Goal: Task Accomplishment & Management: Complete application form

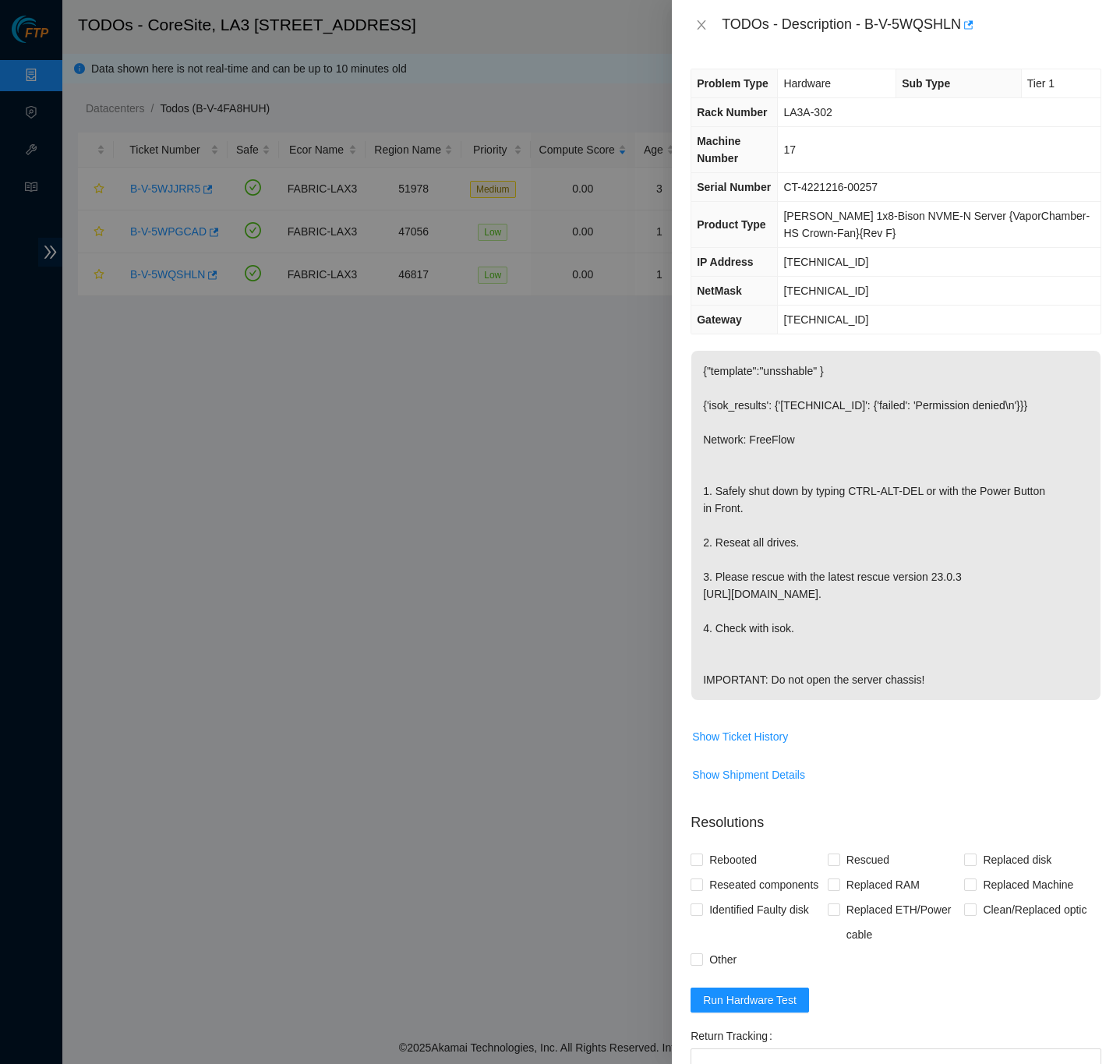
scroll to position [248, 0]
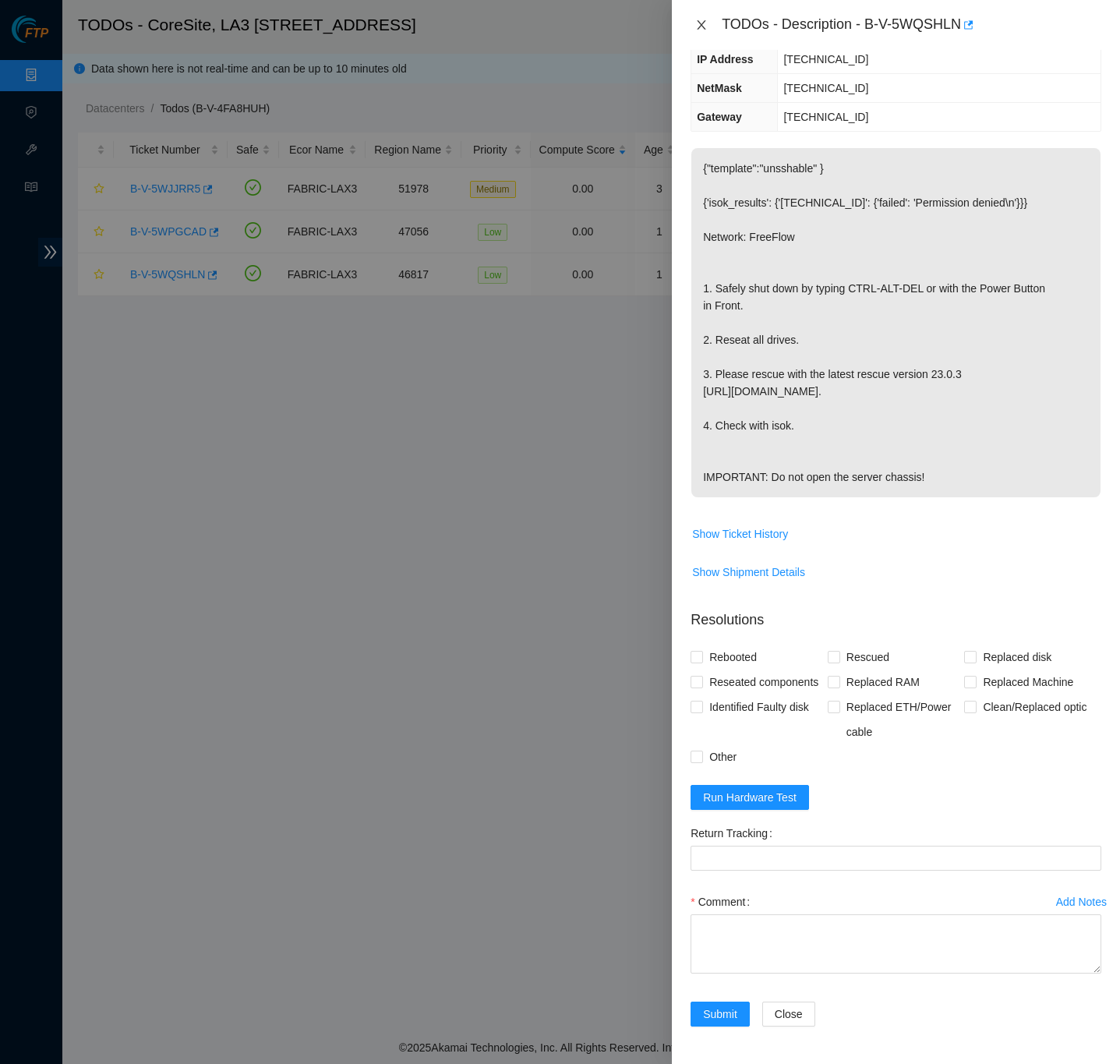
click at [704, 24] on icon "close" at bounding box center [700, 25] width 12 height 12
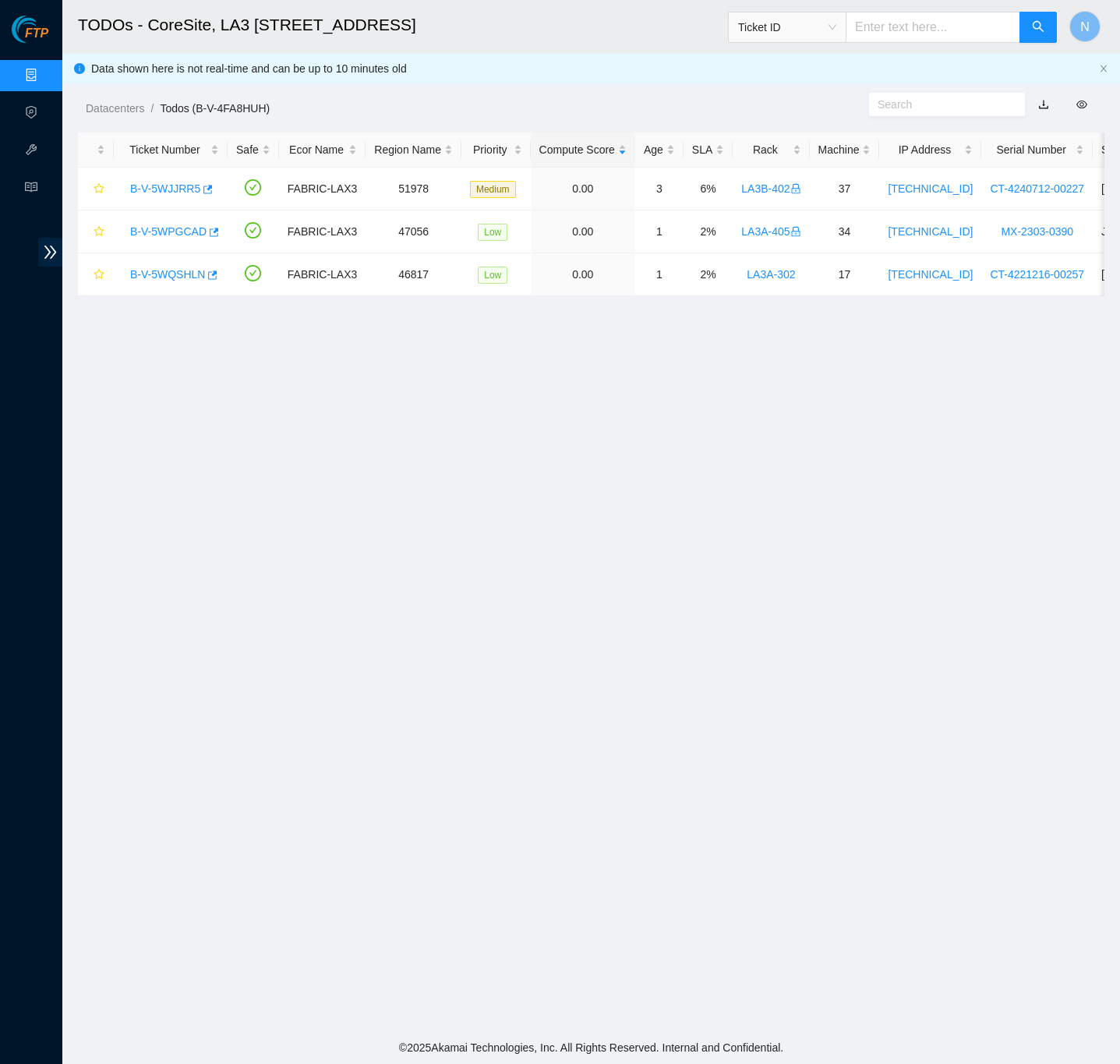
scroll to position [0, 0]
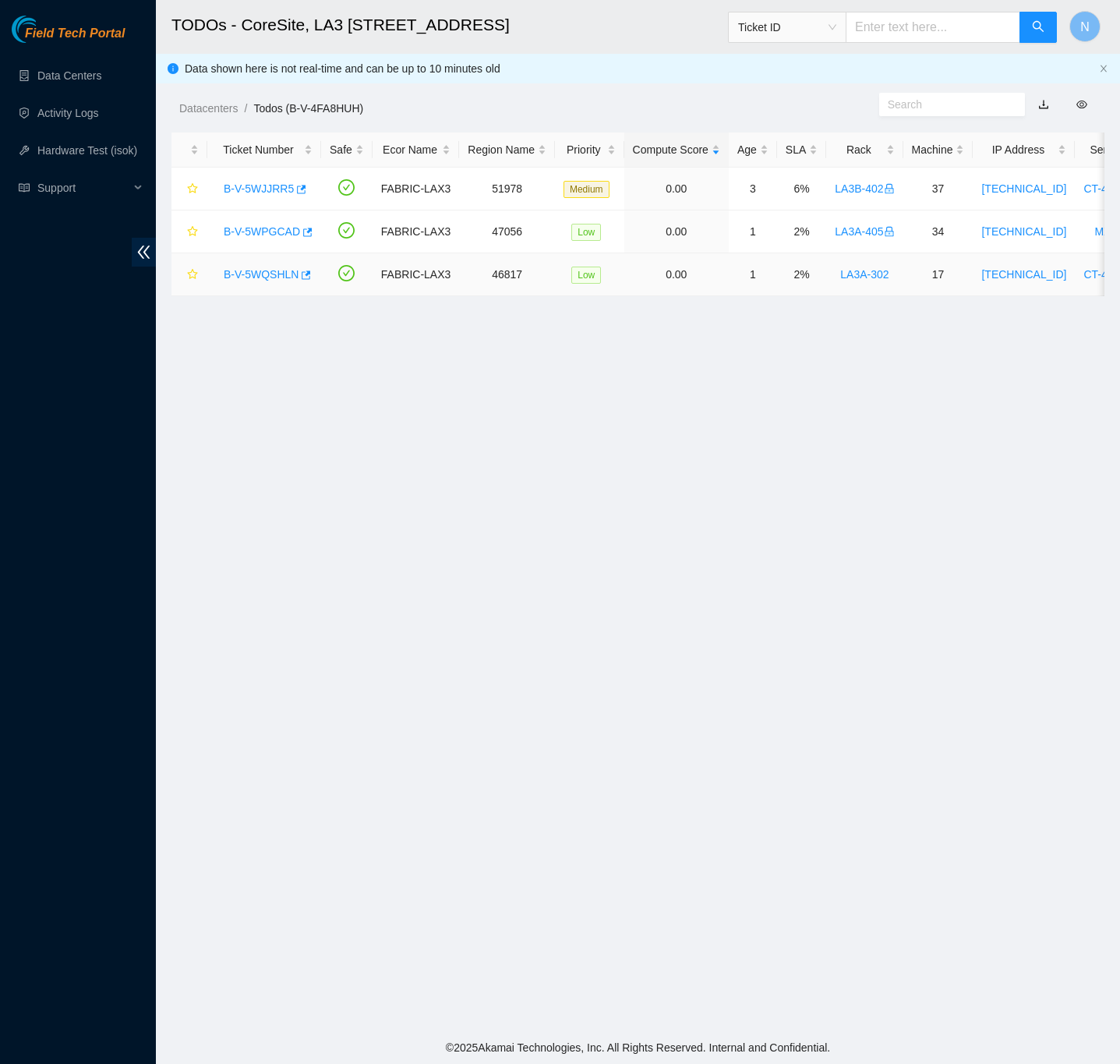
click at [263, 274] on link "B-V-5WQSHLN" at bounding box center [261, 274] width 75 height 12
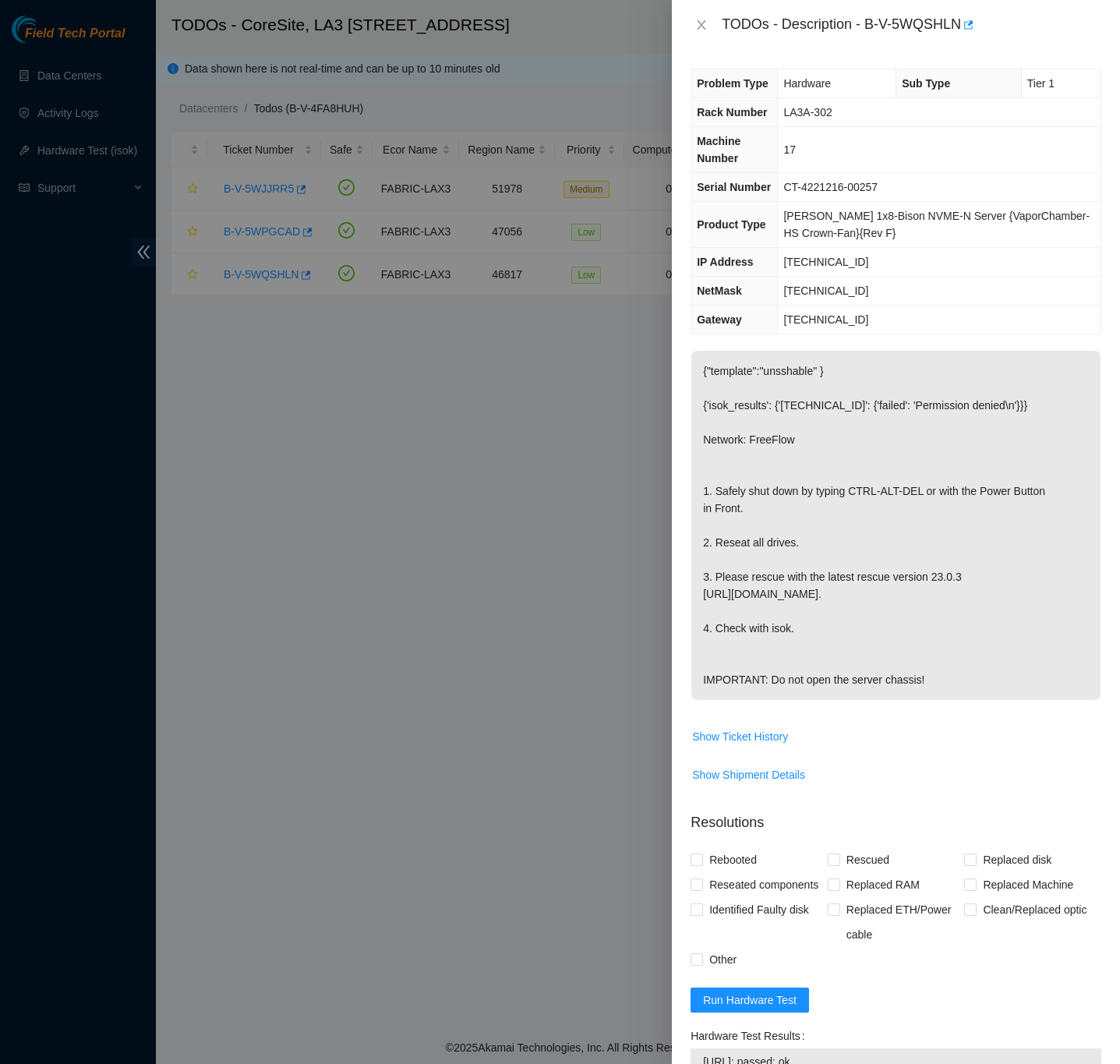
click at [1091, 545] on div "Problem Type Hardware Sub Type Tier 1 Rack Number LA3A-302 Machine Number 17 Se…" at bounding box center [895, 556] width 448 height 1014
click at [1094, 390] on div "Problem Type Hardware Sub Type Tier 1 Rack Number LA3A-302 Machine Number 17 Se…" at bounding box center [895, 556] width 448 height 1014
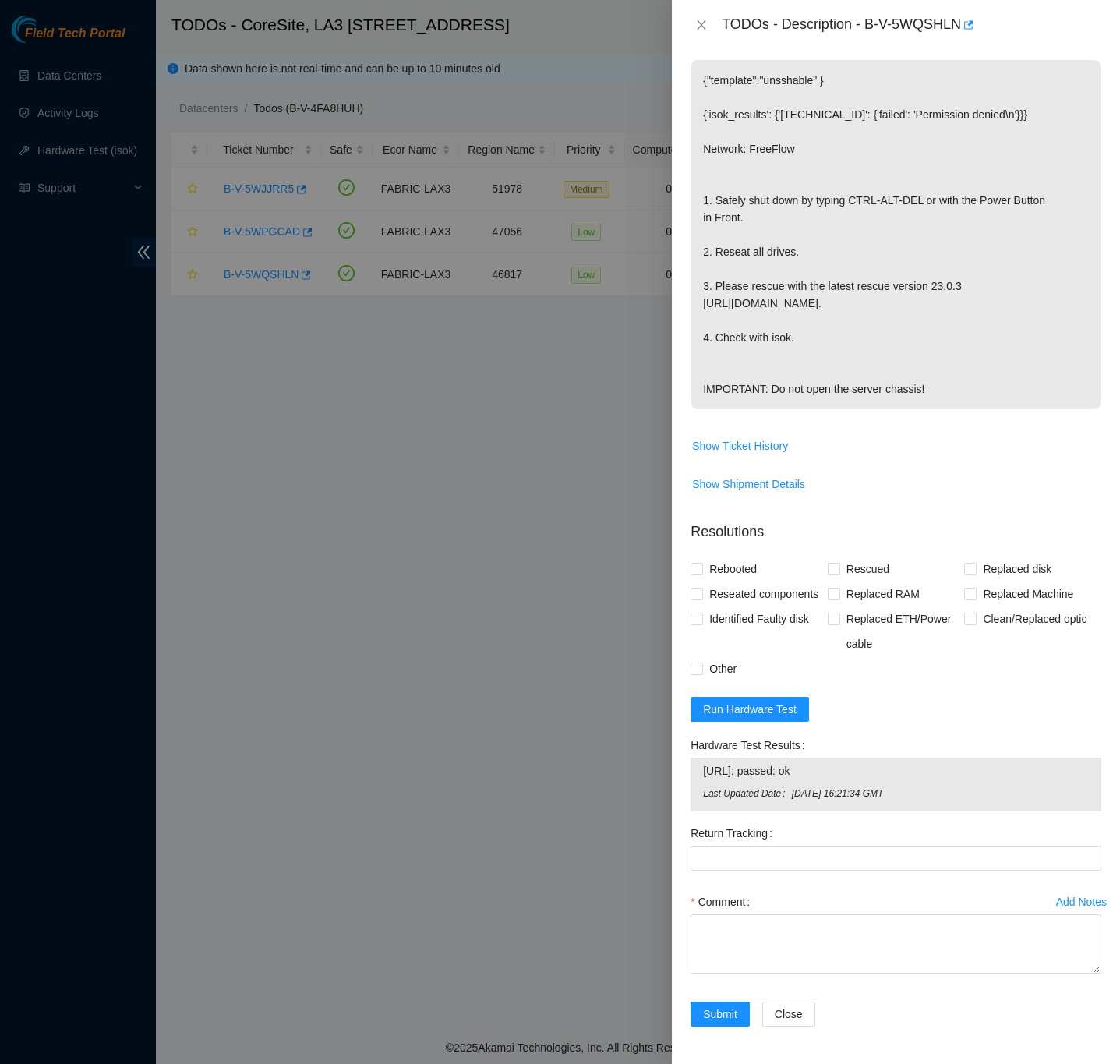
scroll to position [337, 0]
click at [924, 934] on textarea "Comment" at bounding box center [896, 944] width 411 height 59
click at [828, 921] on textarea "Comment" at bounding box center [896, 944] width 411 height 59
paste textarea "B-V-5WQSHLN FABRIC-LAX3 Low LA3A-302 17 23.206.187.212 CT-4221216-00257 -Confir…"
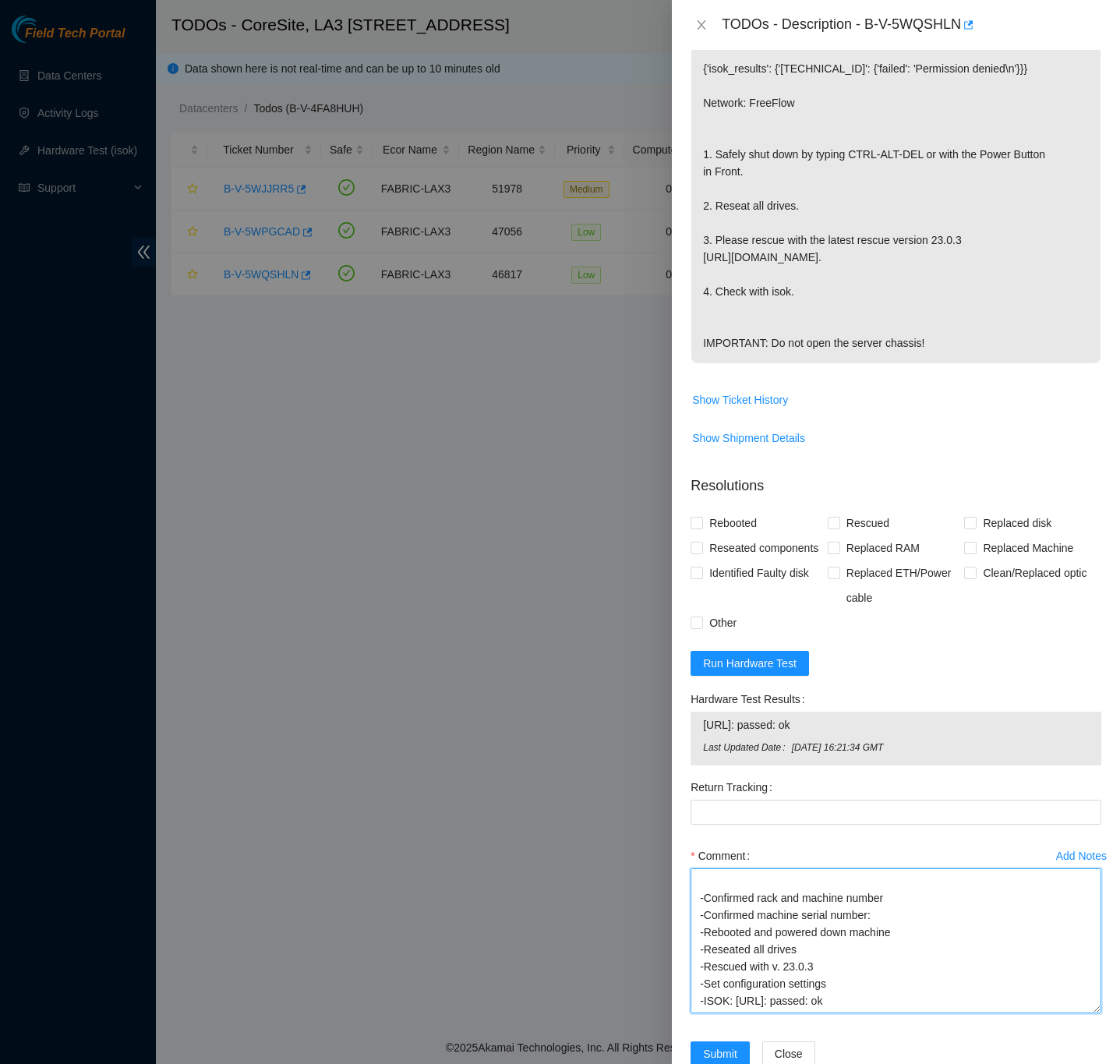
scroll to position [17, 0]
drag, startPoint x: 1077, startPoint y: 970, endPoint x: 1092, endPoint y: 1072, distance: 103.1
click at [1092, 1063] on html "Field Tech Portal Data Centers Activity Logs Hardware Test (isok) Support TODOs…" at bounding box center [560, 532] width 1120 height 1064
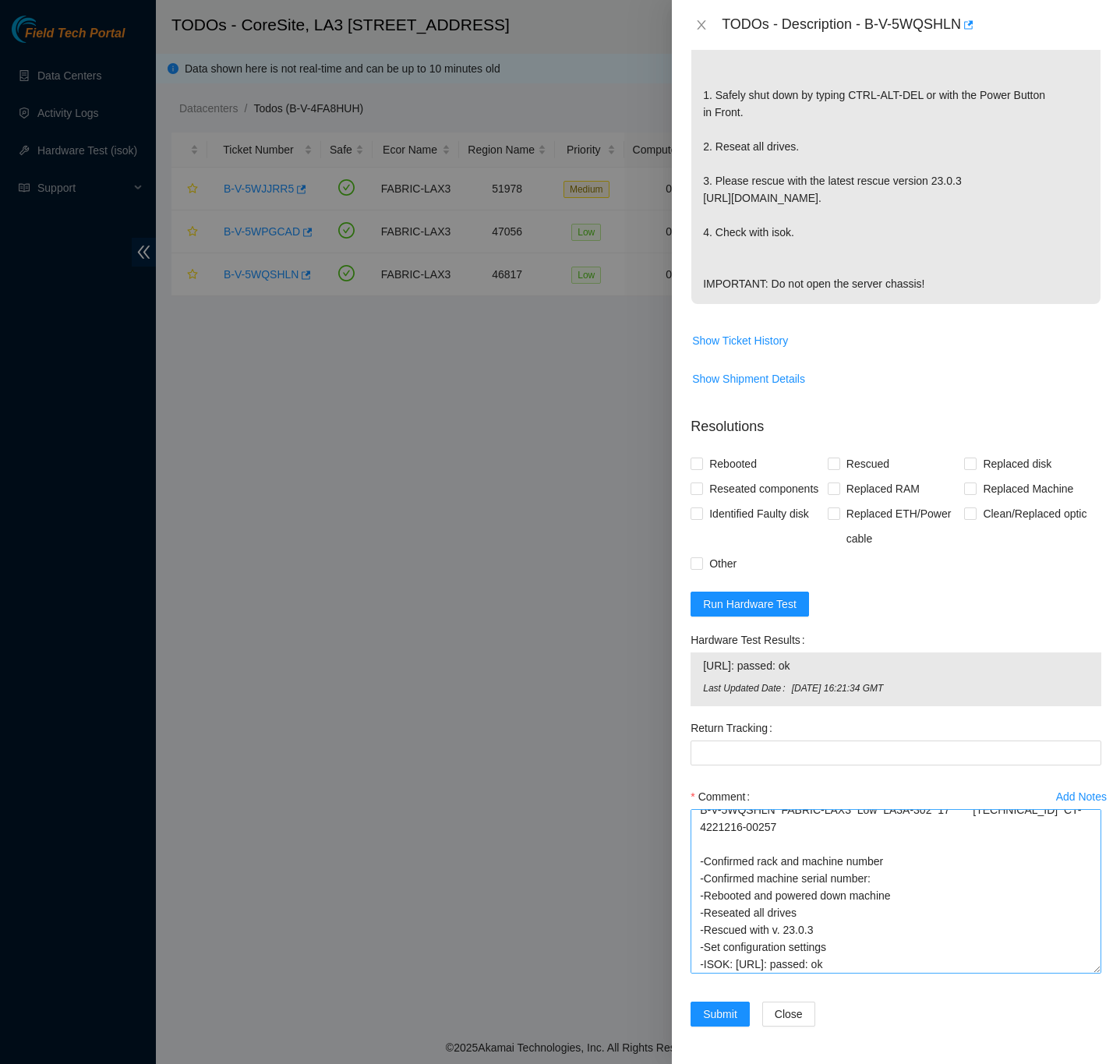
scroll to position [0, 0]
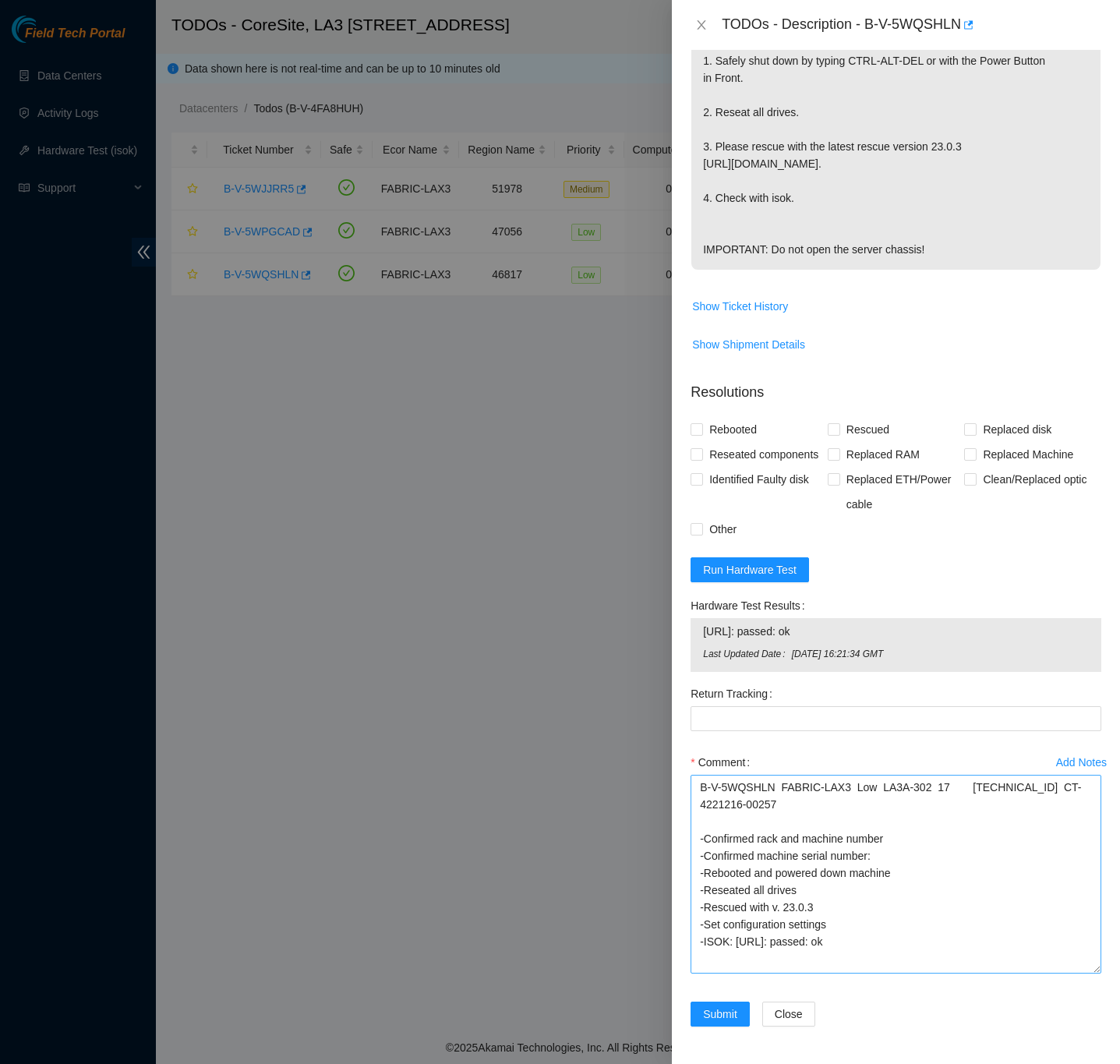
drag, startPoint x: 1077, startPoint y: 968, endPoint x: 1080, endPoint y: 1006, distance: 38.1
click at [1080, 974] on textarea "B-V-5WQSHLN FABRIC-LAX3 Low LA3A-302 17 23.206.187.212 CT-4221216-00257 -Confir…" at bounding box center [896, 874] width 411 height 199
click at [971, 789] on textarea "B-V-5WQSHLN FABRIC-LAX3 Low LA3A-302 17 23.206.187.212 CT-4221216-00257 -Confir…" at bounding box center [896, 872] width 411 height 201
click at [846, 804] on textarea "B-V-5WQSHLN FABRIC-LAX3 Low LA3A-302 17 23.206.187.212 CT-4221216-00257 -Confir…" at bounding box center [896, 872] width 411 height 201
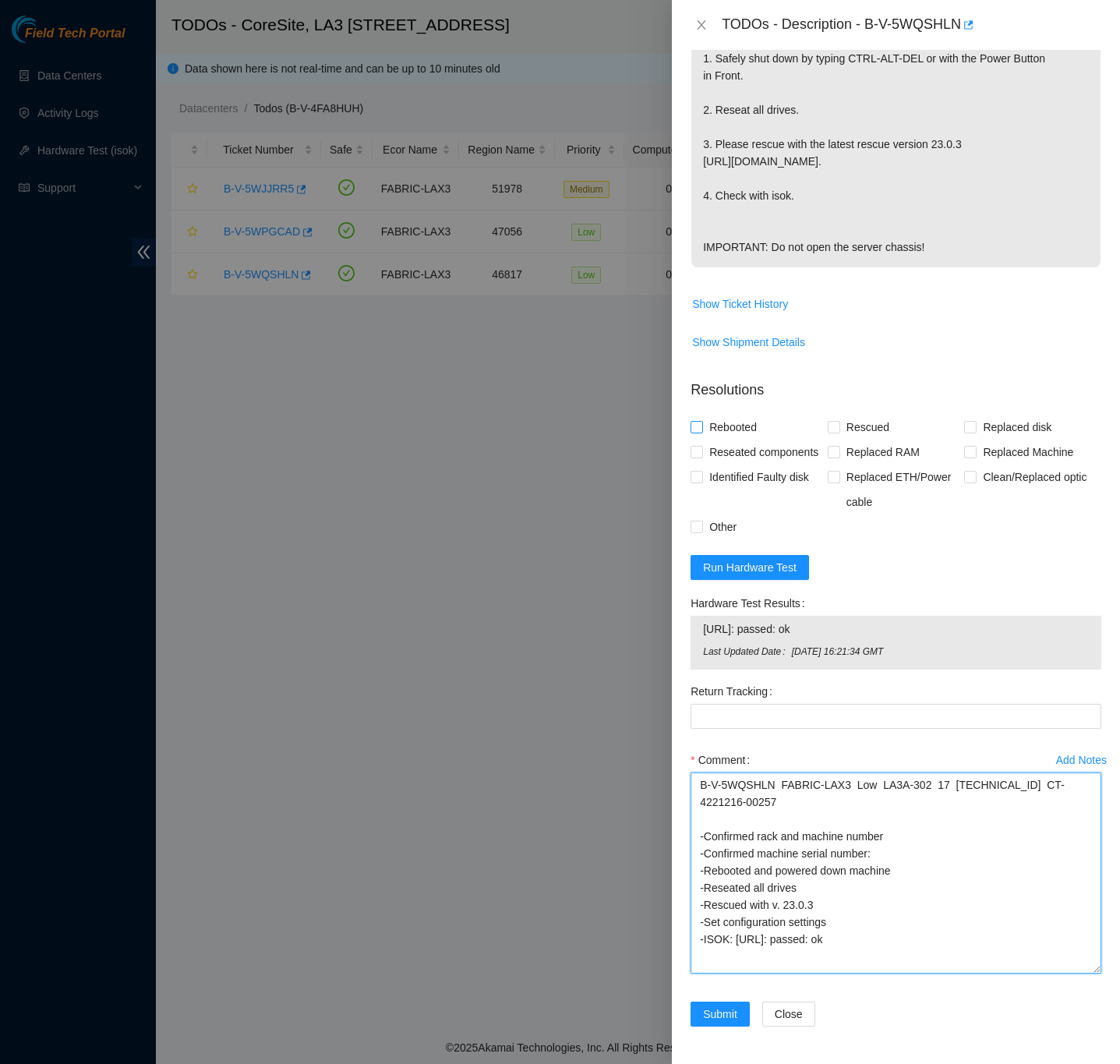
type textarea "B-V-5WQSHLN FABRIC-LAX3 Low LA3A-302 17 23.206.187.212 CT-4221216-00257 -Confir…"
click at [697, 421] on input "Rebooted" at bounding box center [696, 425] width 10 height 10
checkbox input "true"
click at [833, 421] on input "Rescued" at bounding box center [833, 425] width 10 height 10
checkbox input "true"
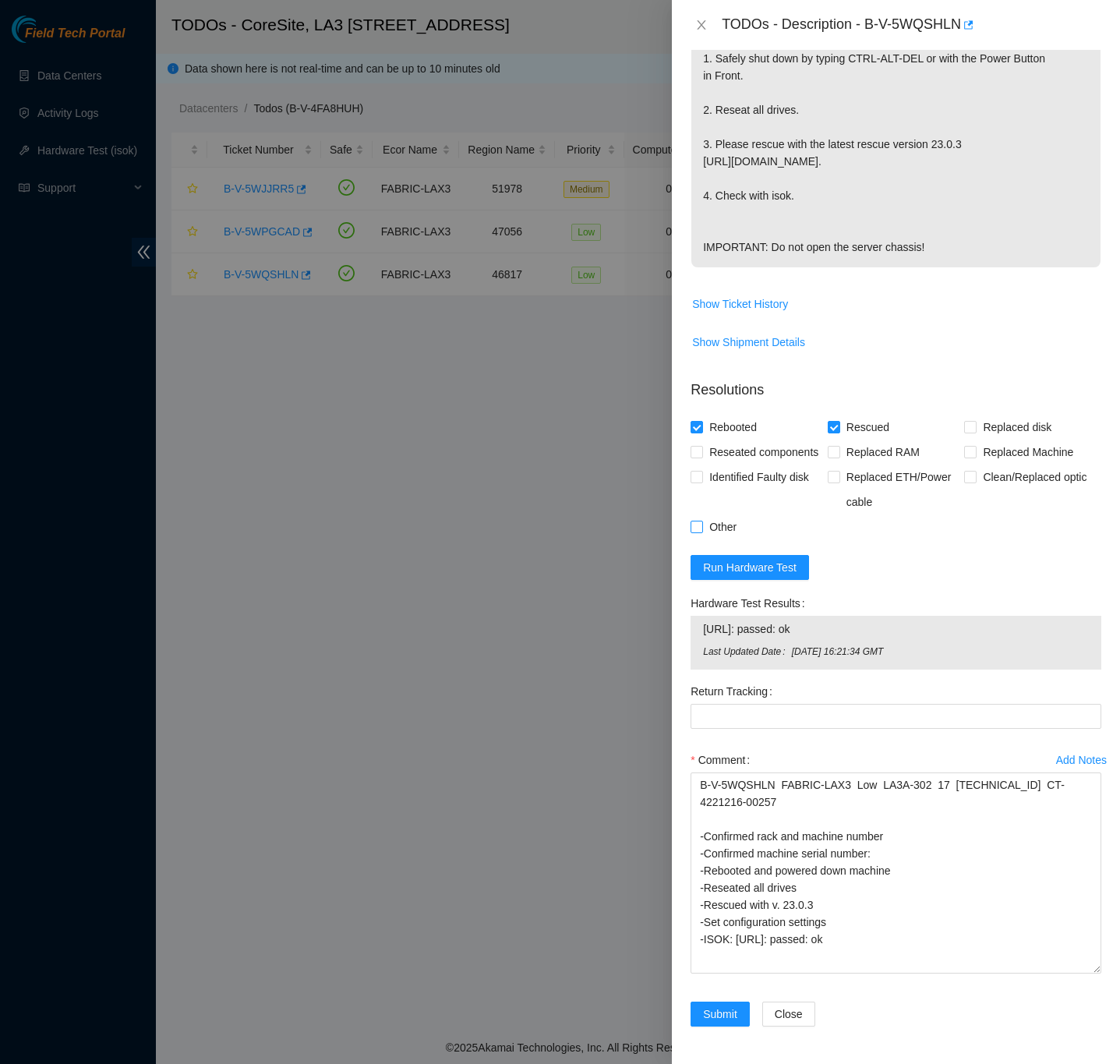
click at [695, 528] on input "Other" at bounding box center [696, 525] width 10 height 10
checkbox input "true"
click at [1086, 579] on div "Problem Type Hardware Sub Type Tier 1 Rack Number LA3A-302 Machine Number 17 Se…" at bounding box center [895, 556] width 448 height 1014
click at [729, 1009] on span "Submit" at bounding box center [720, 1014] width 34 height 17
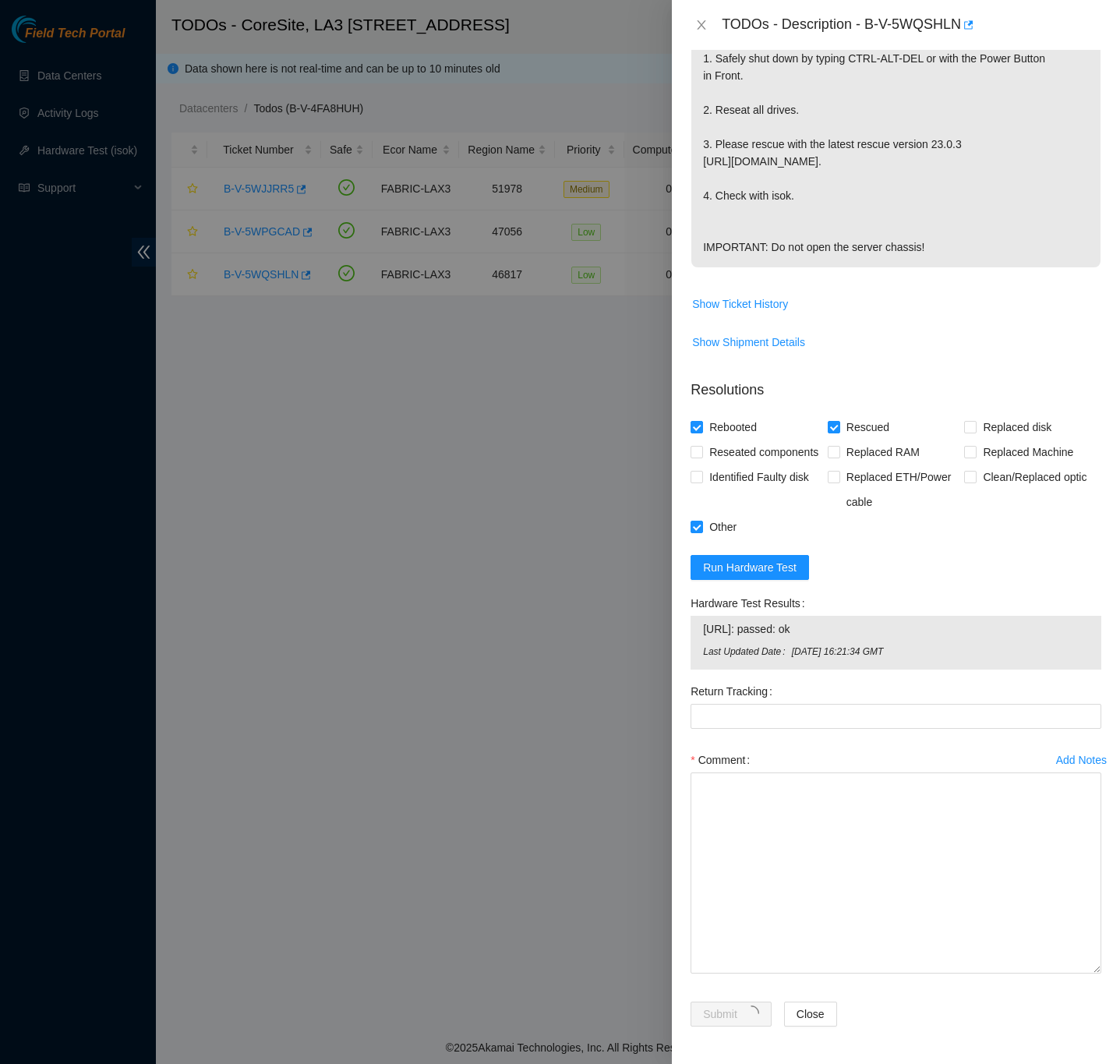
scroll to position [0, 0]
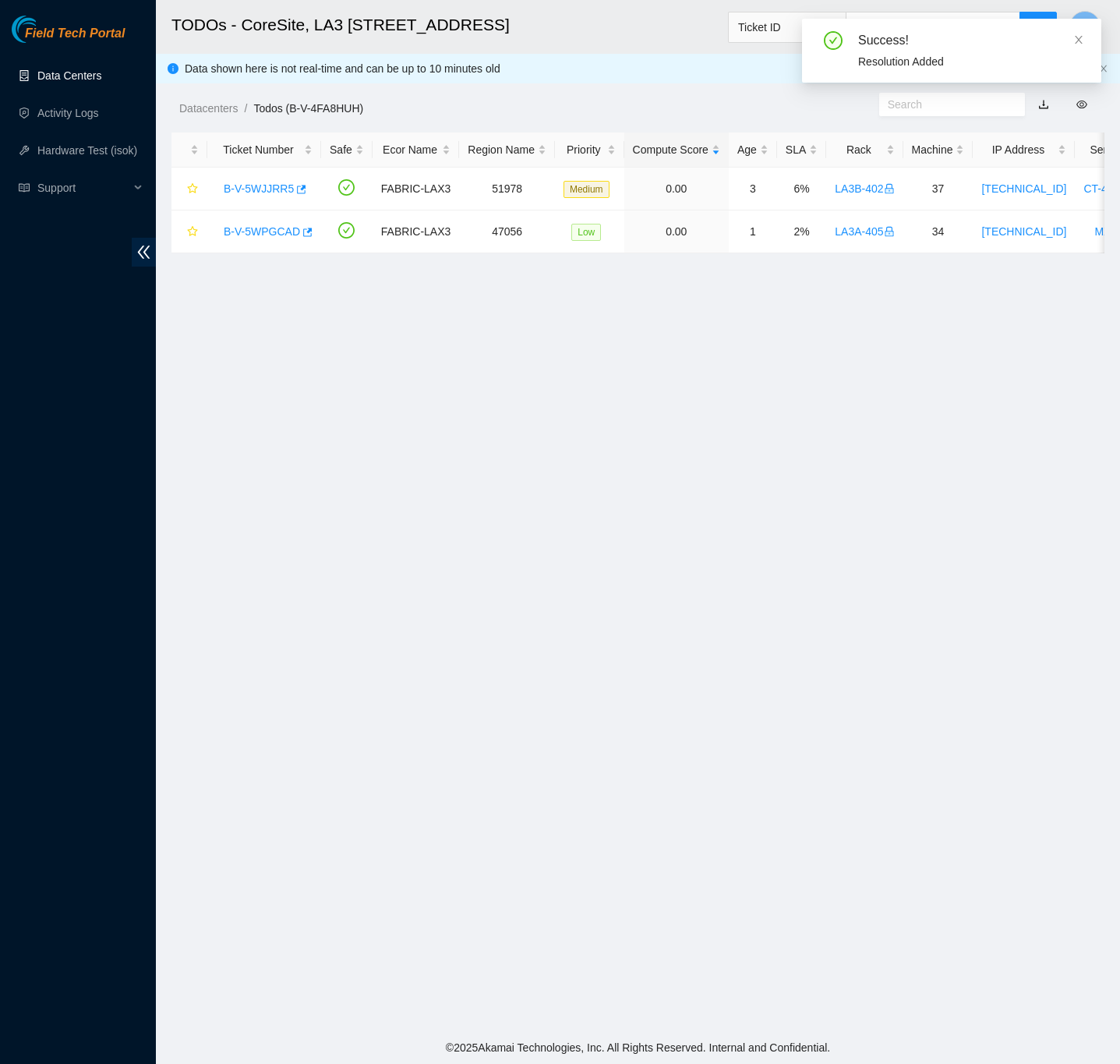
click at [80, 69] on link "Data Centers" at bounding box center [69, 75] width 64 height 12
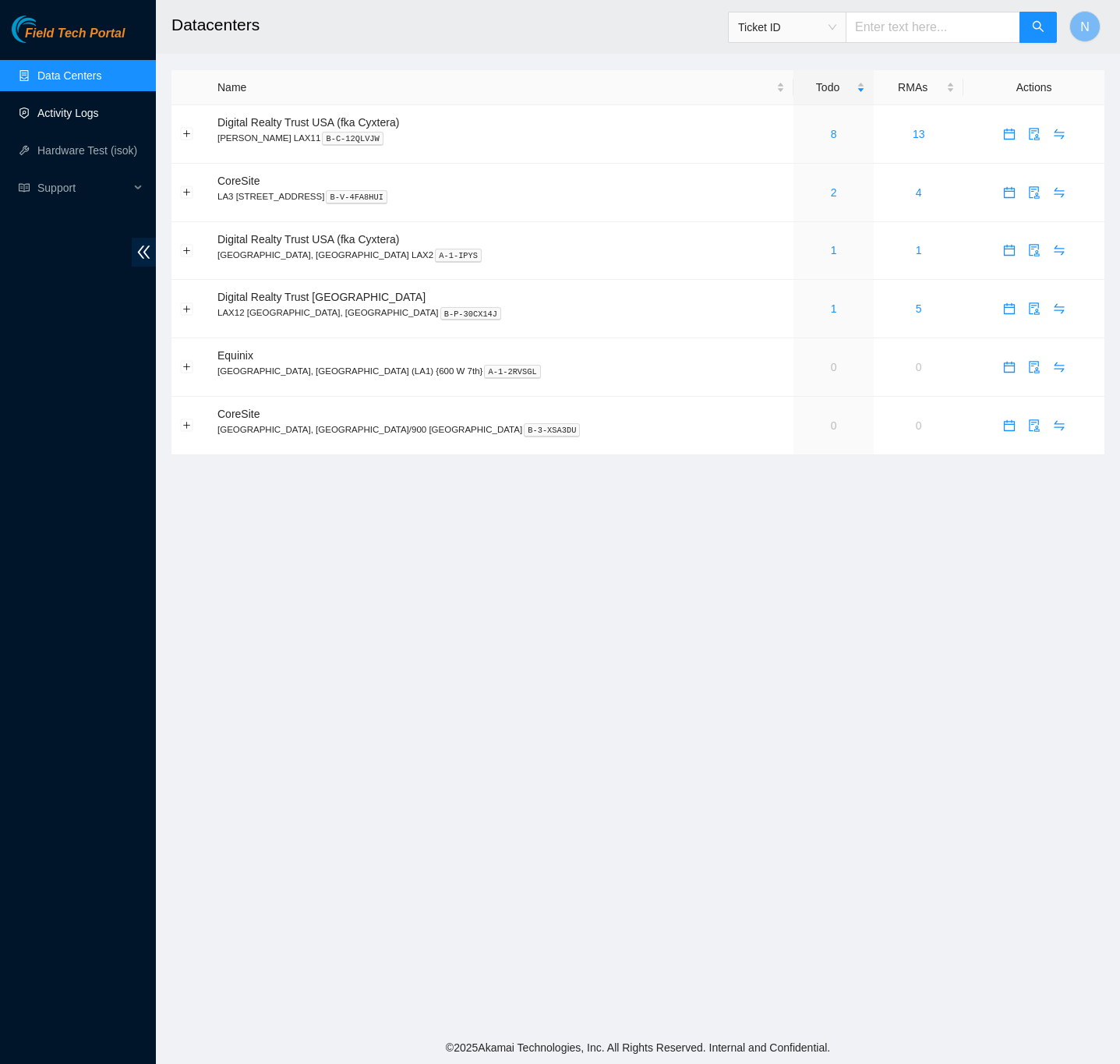
click at [40, 107] on link "Activity Logs" at bounding box center [68, 112] width 62 height 12
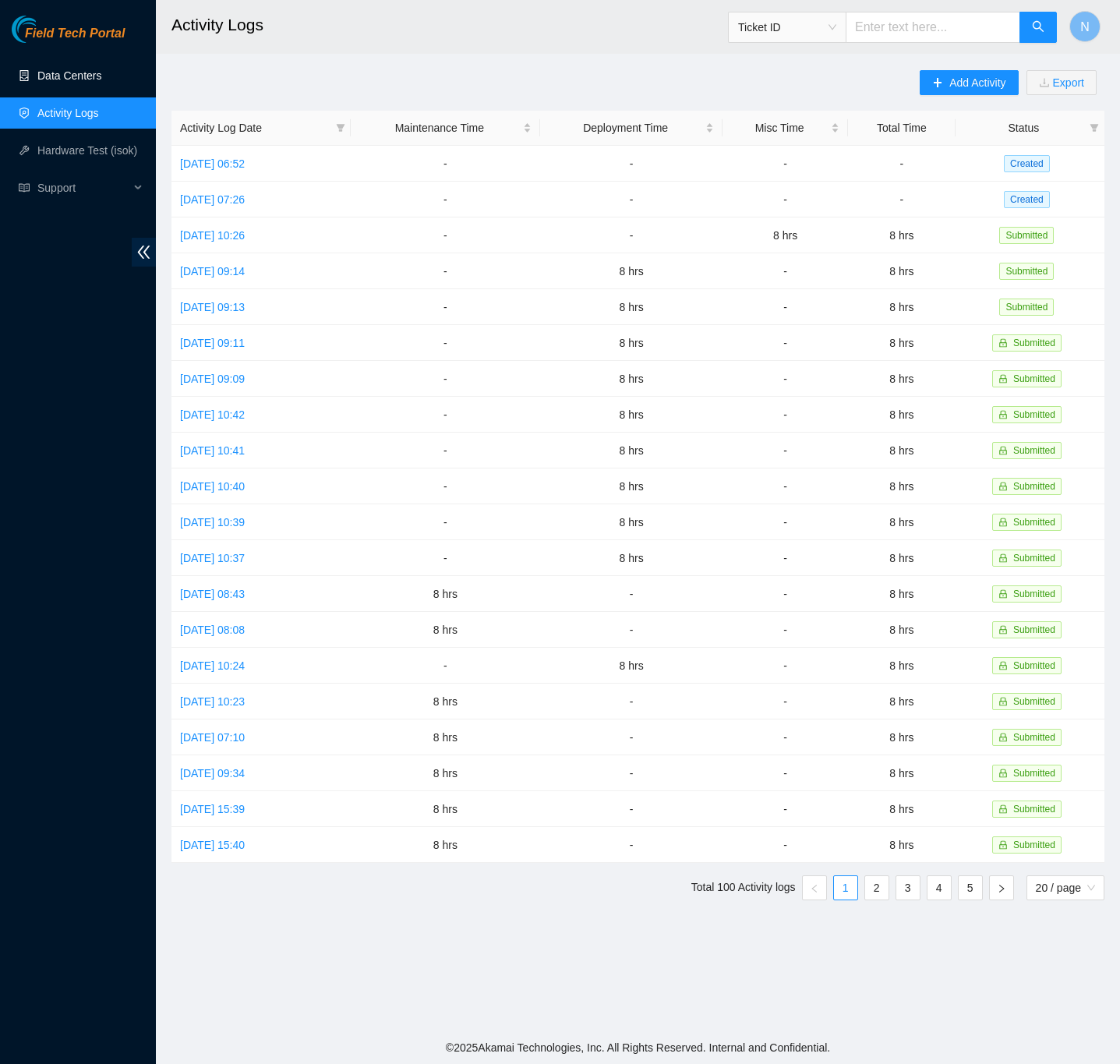
click at [99, 75] on link "Data Centers" at bounding box center [69, 75] width 64 height 12
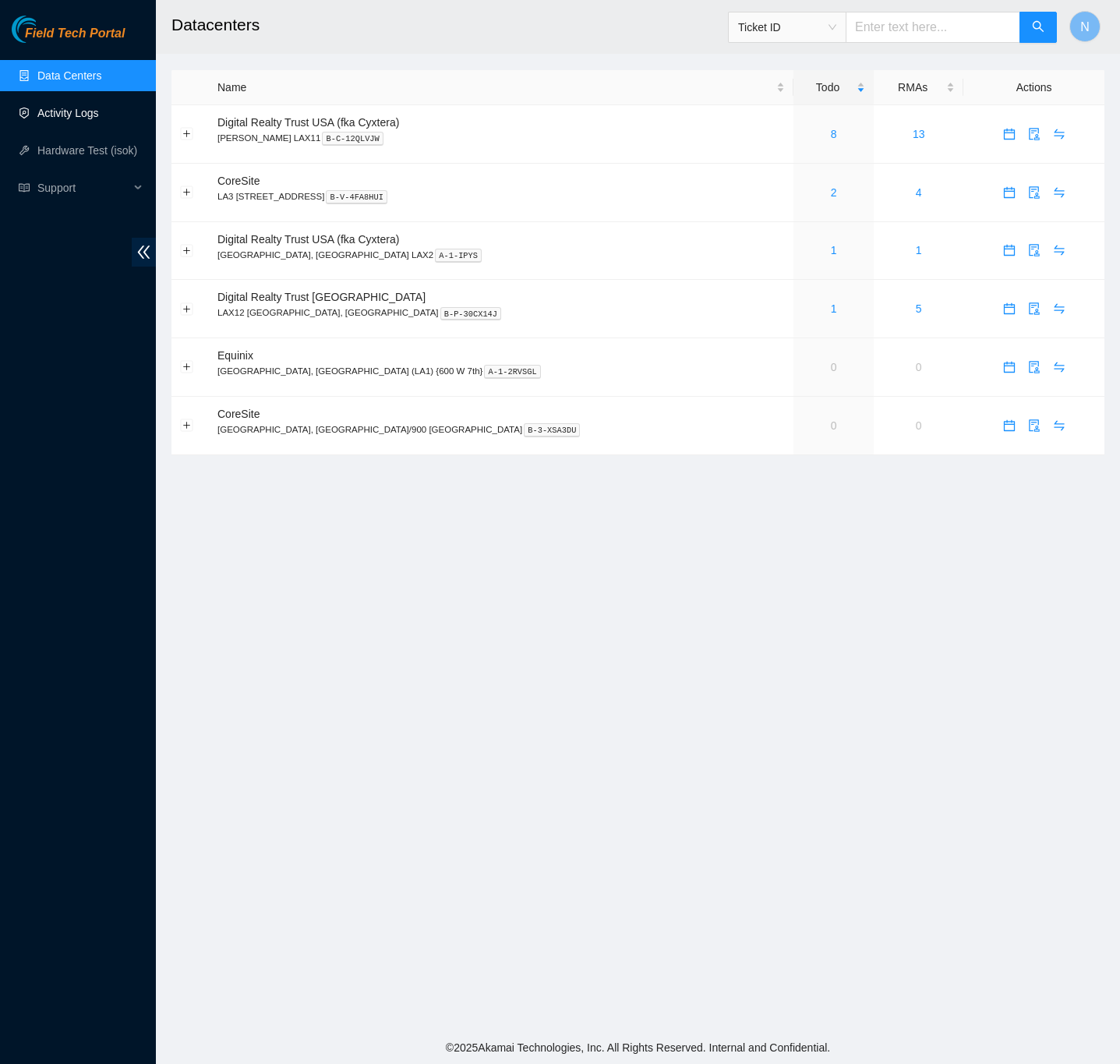
click at [85, 110] on link "Activity Logs" at bounding box center [68, 112] width 62 height 12
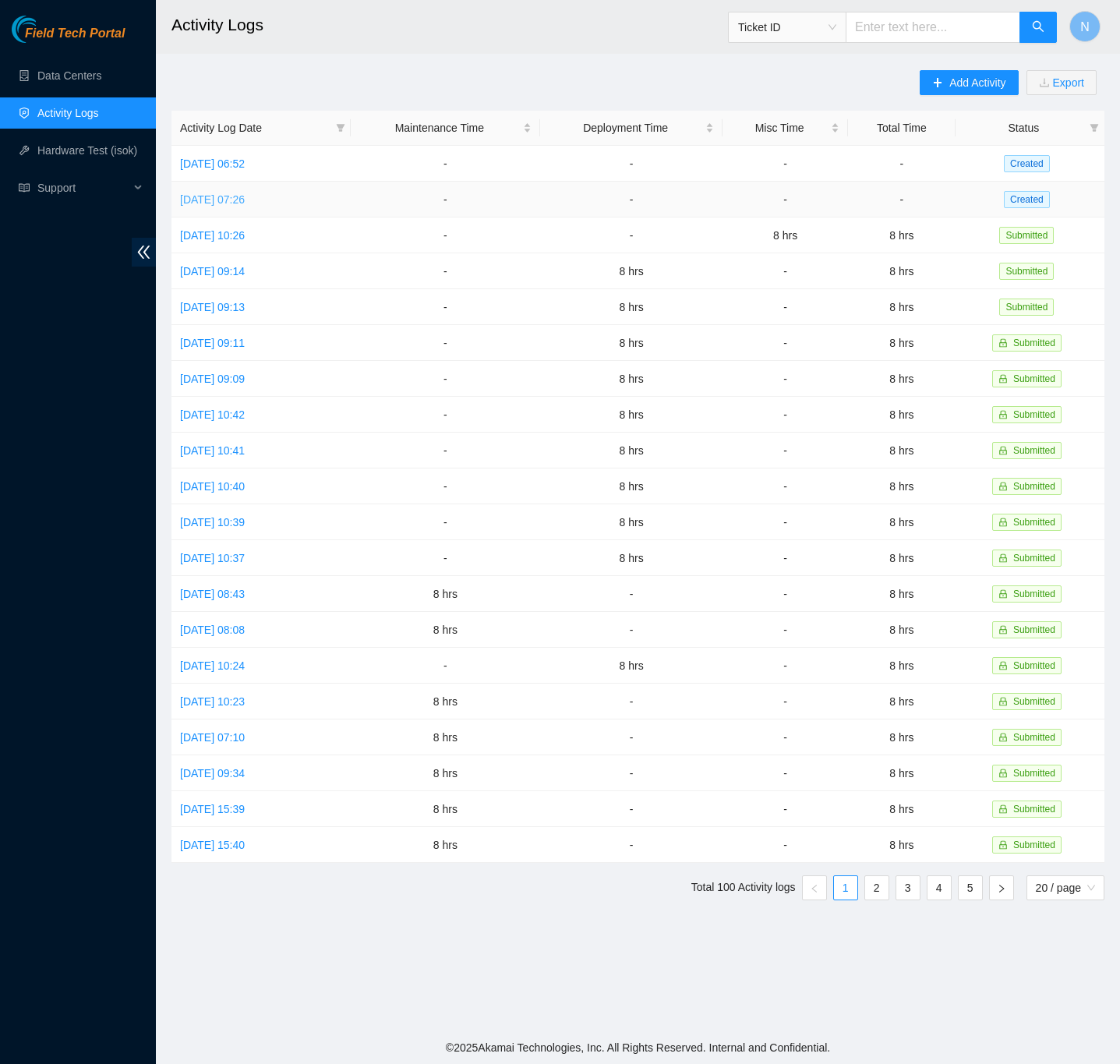
click at [245, 205] on link "Mon, 29 Sep 2025 07:26" at bounding box center [212, 199] width 65 height 12
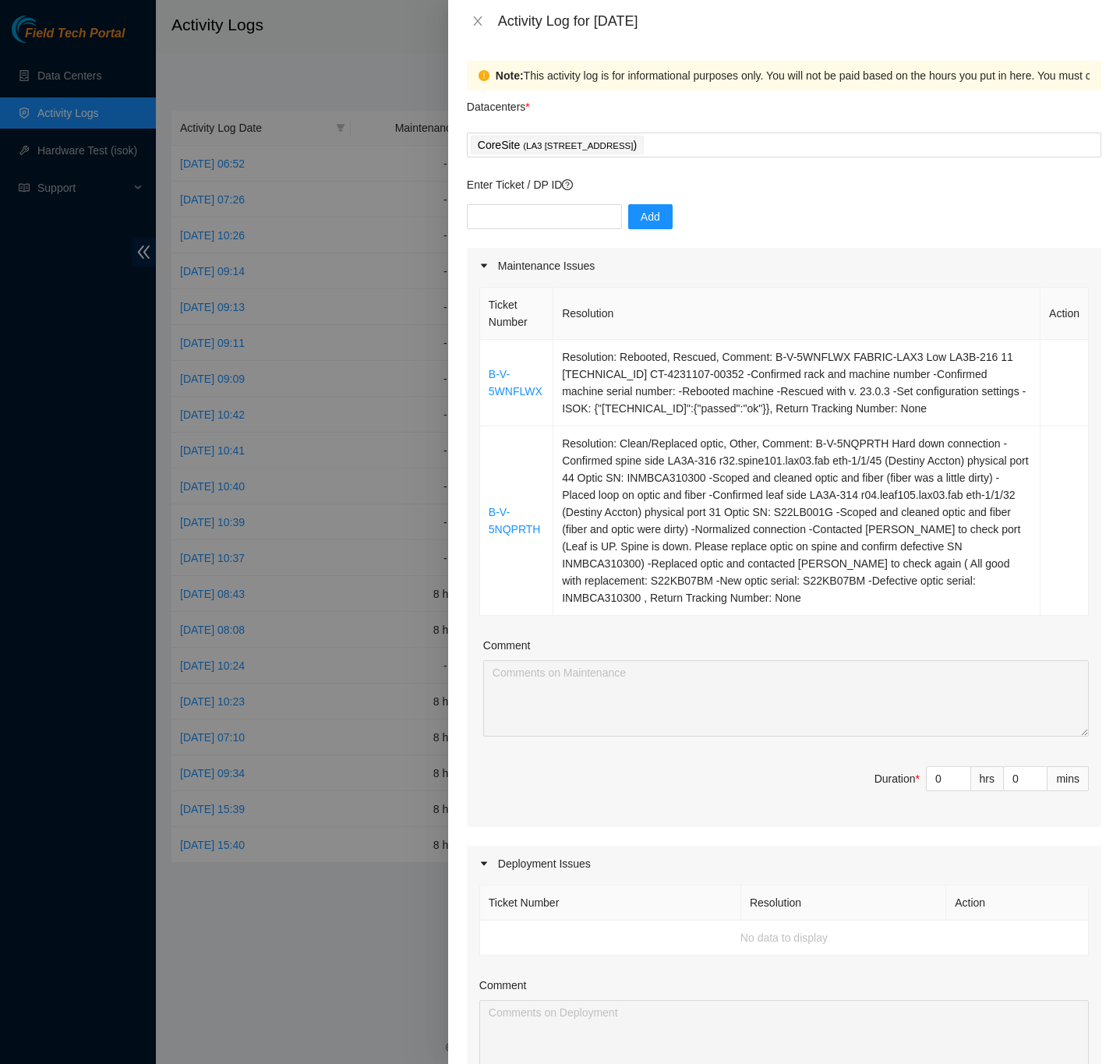
click at [1096, 978] on div "Note: This activity log is for informational purposes only. You will not be pai…" at bounding box center [784, 553] width 672 height 1022
click at [1094, 346] on div "Note: This activity log is for informational purposes only. You will not be pai…" at bounding box center [784, 553] width 672 height 1022
click at [462, 365] on div "Note: This activity log is for informational purposes only. You will not be pai…" at bounding box center [784, 553] width 672 height 1022
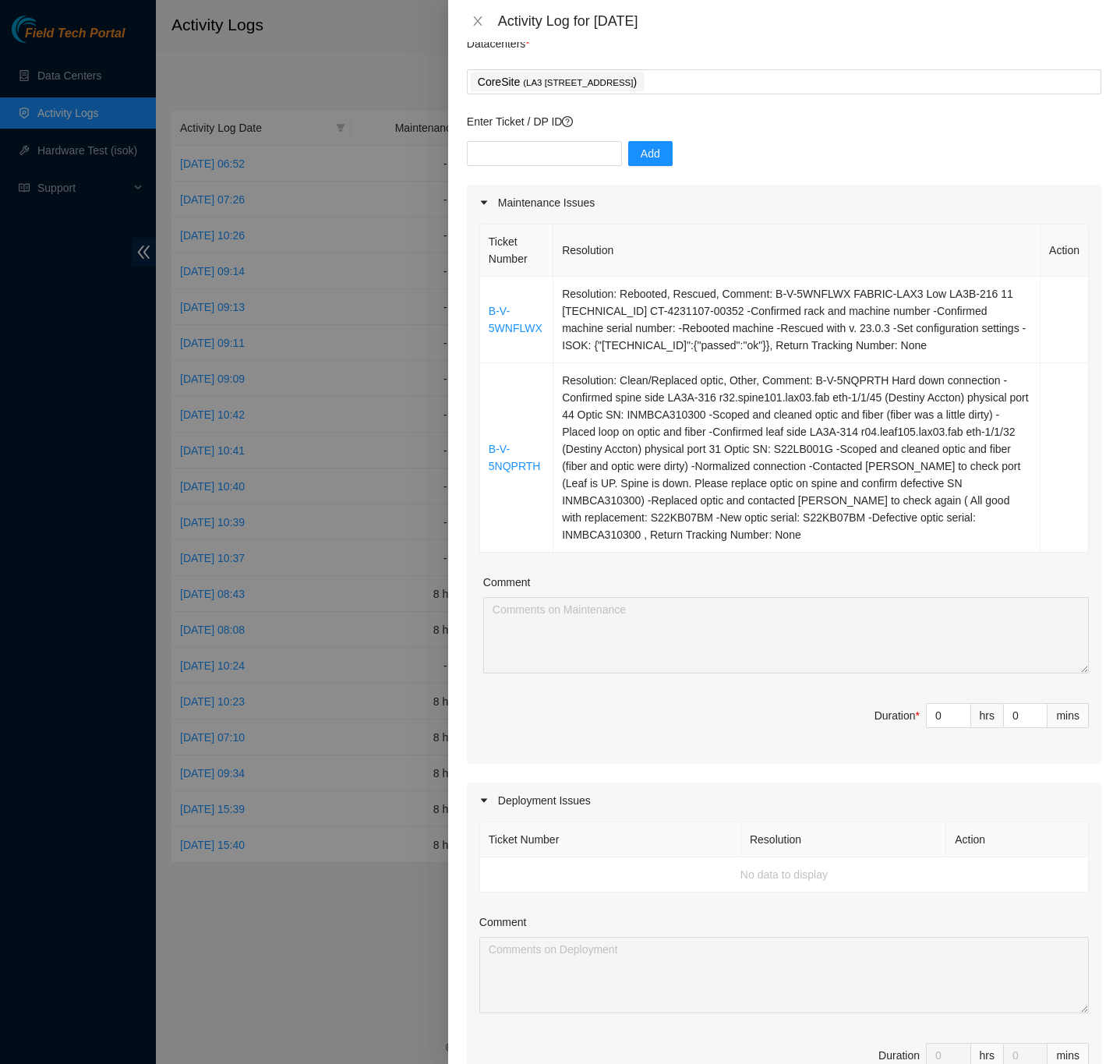
scroll to position [49, 0]
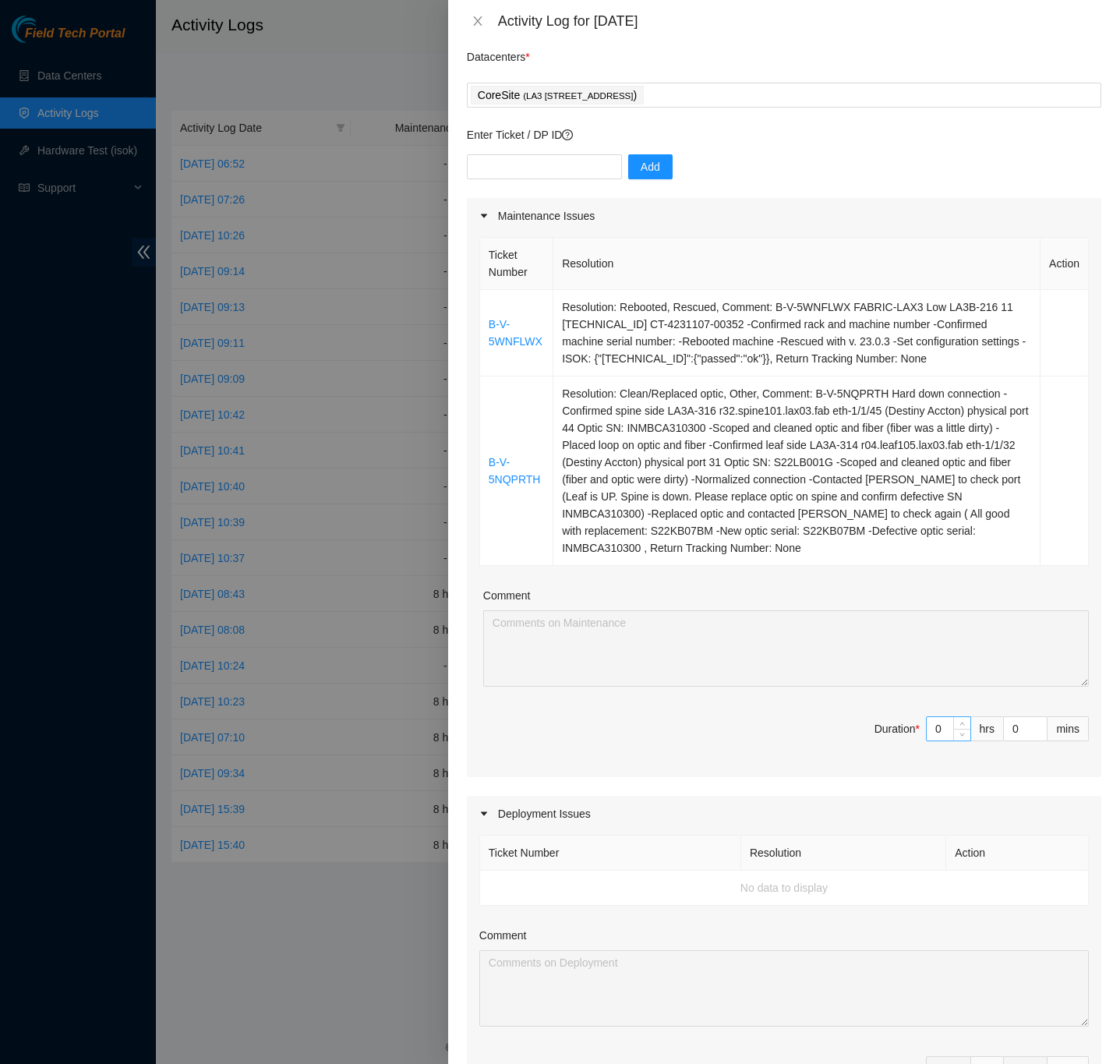
click at [927, 727] on input "0" at bounding box center [949, 728] width 44 height 24
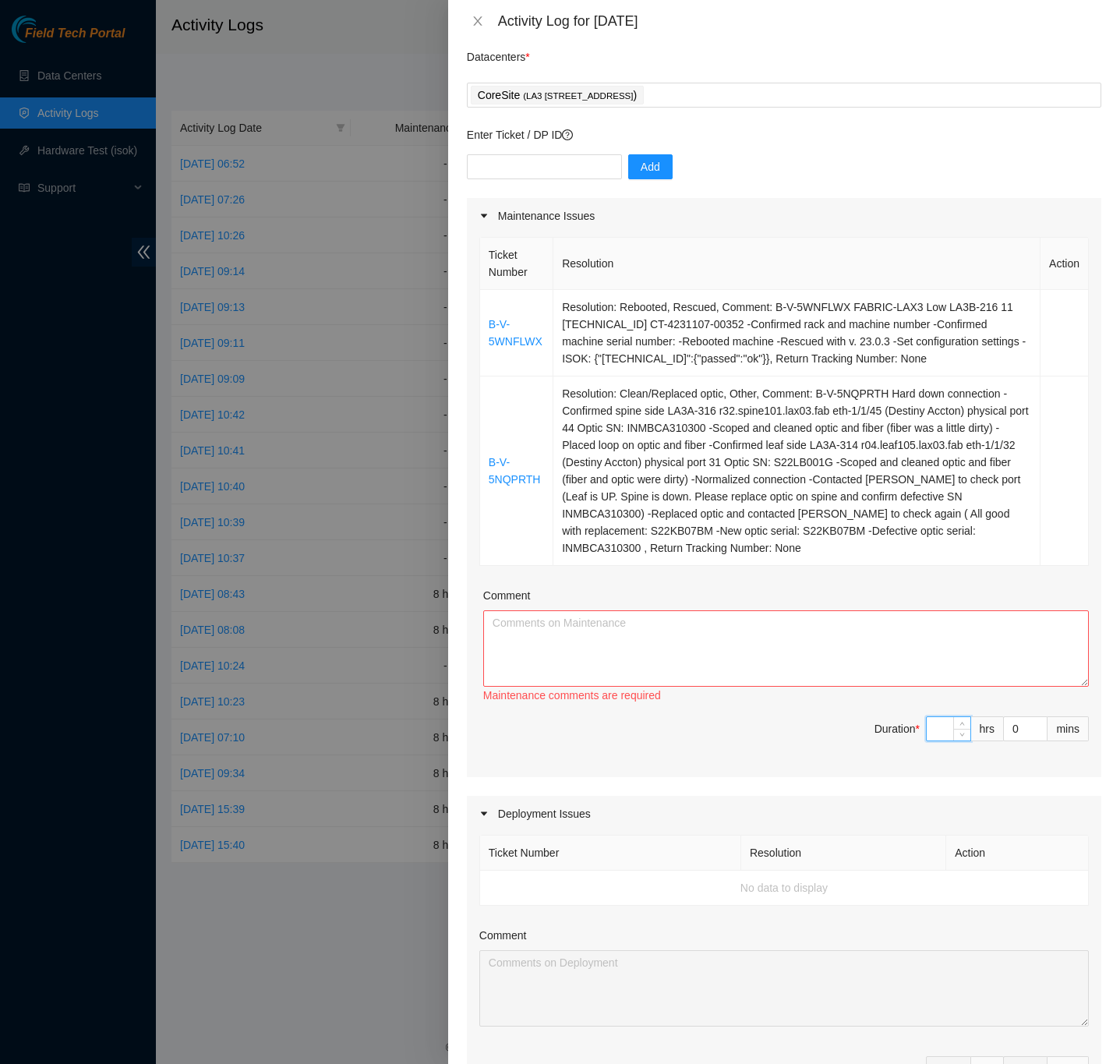
type input "8"
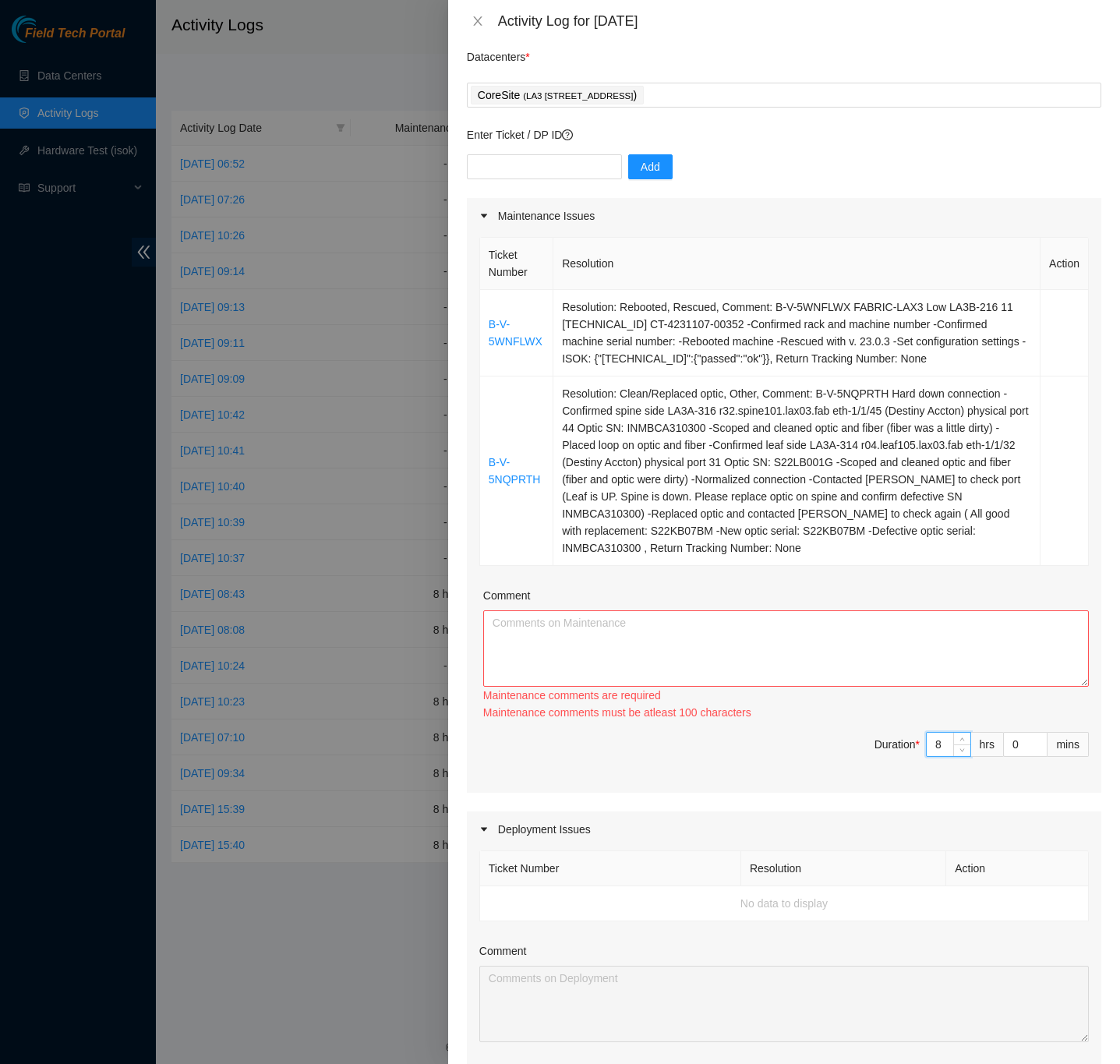
type input "8"
click at [757, 639] on textarea "Comment" at bounding box center [786, 648] width 605 height 76
click at [1094, 601] on div "Note: This activity log is for informational purposes only. You will not be pai…" at bounding box center [784, 553] width 672 height 1022
click at [643, 622] on textarea "Comment" at bounding box center [786, 648] width 605 height 76
paste textarea "B-V-5WNFLWX FABRIC-LAX3 Low LA3B-216 11 23.39.209.238 CT-4231107-00352 -Confirm…"
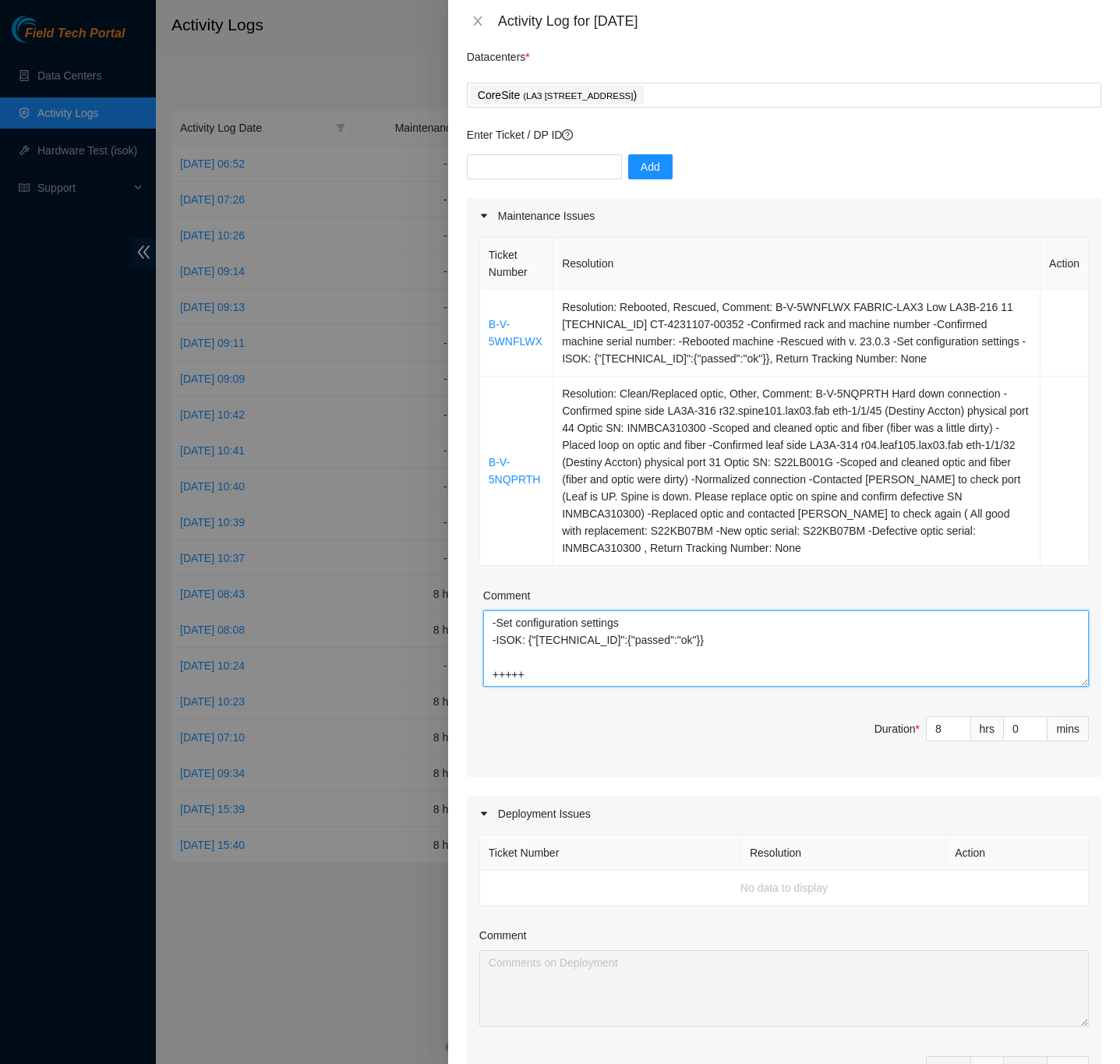
scroll to position [133, 0]
drag, startPoint x: 499, startPoint y: 677, endPoint x: 522, endPoint y: 681, distance: 23.3
click at [499, 677] on textarea "B-V-5WNFLWX FABRIC-LAX3 Low LA3B-216 11 23.39.209.238 CT-4231107-00352 -Confirm…" at bounding box center [786, 648] width 605 height 76
paste textarea "B-V-5NQPRTH Hard down connection -Confirmed spine side LA3A-316 r32.spine101.la…"
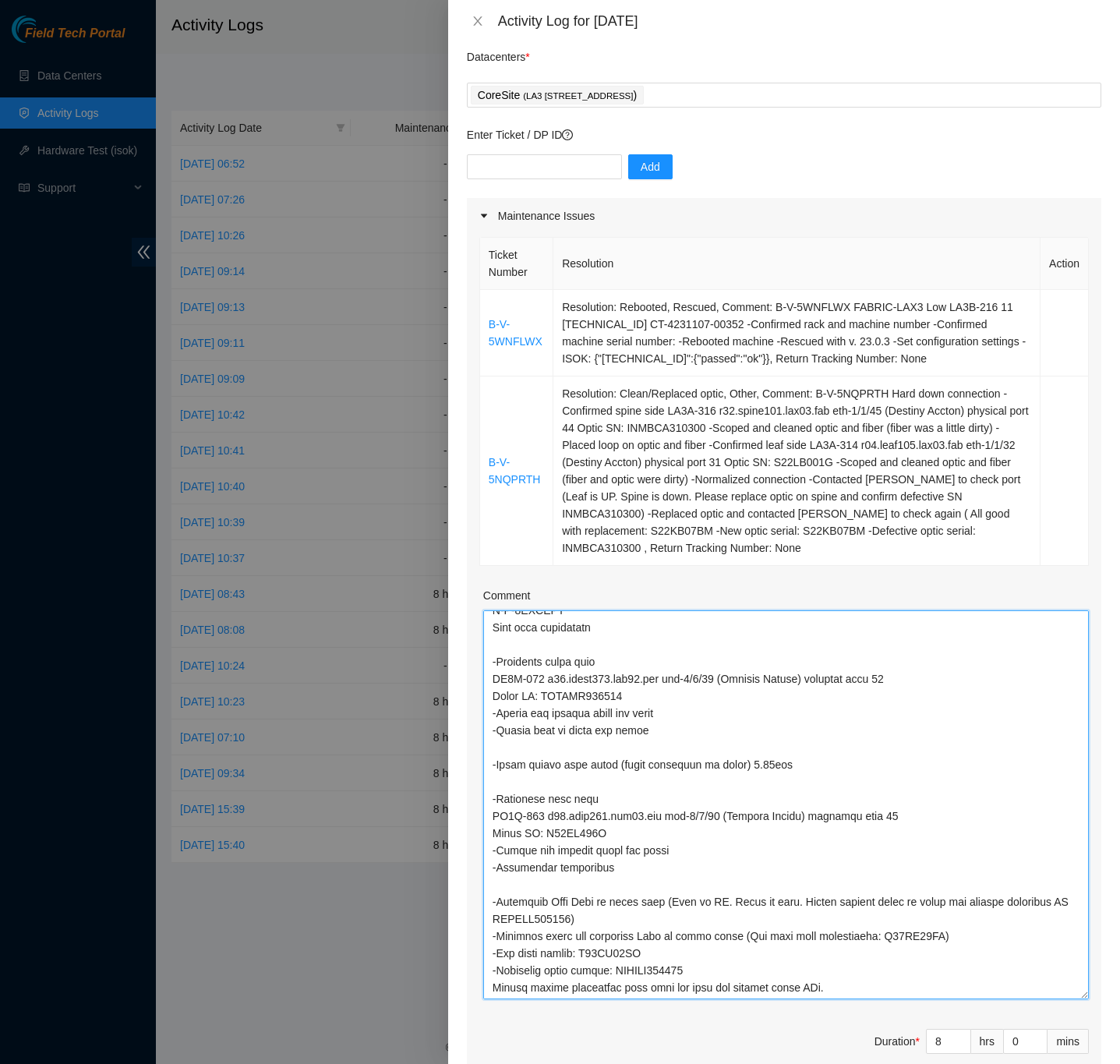
scroll to position [183, 0]
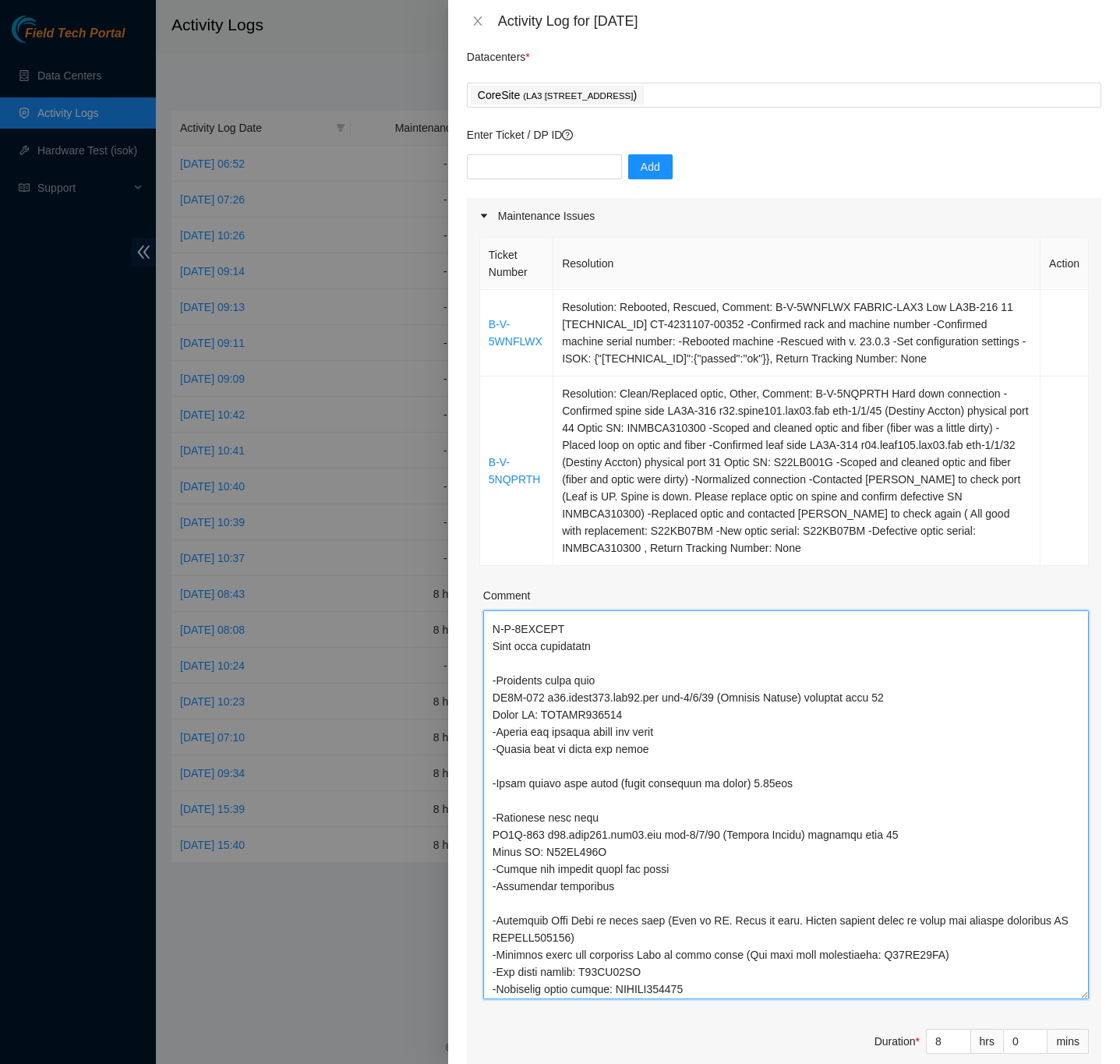
drag, startPoint x: 1062, startPoint y: 685, endPoint x: 1085, endPoint y: 1017, distance: 332.8
click at [1080, 1026] on div "Ticket Number Resolution Action B-V-5WNFLWX Resolution: Rebooted, Rescued, Comm…" at bounding box center [783, 661] width 635 height 856
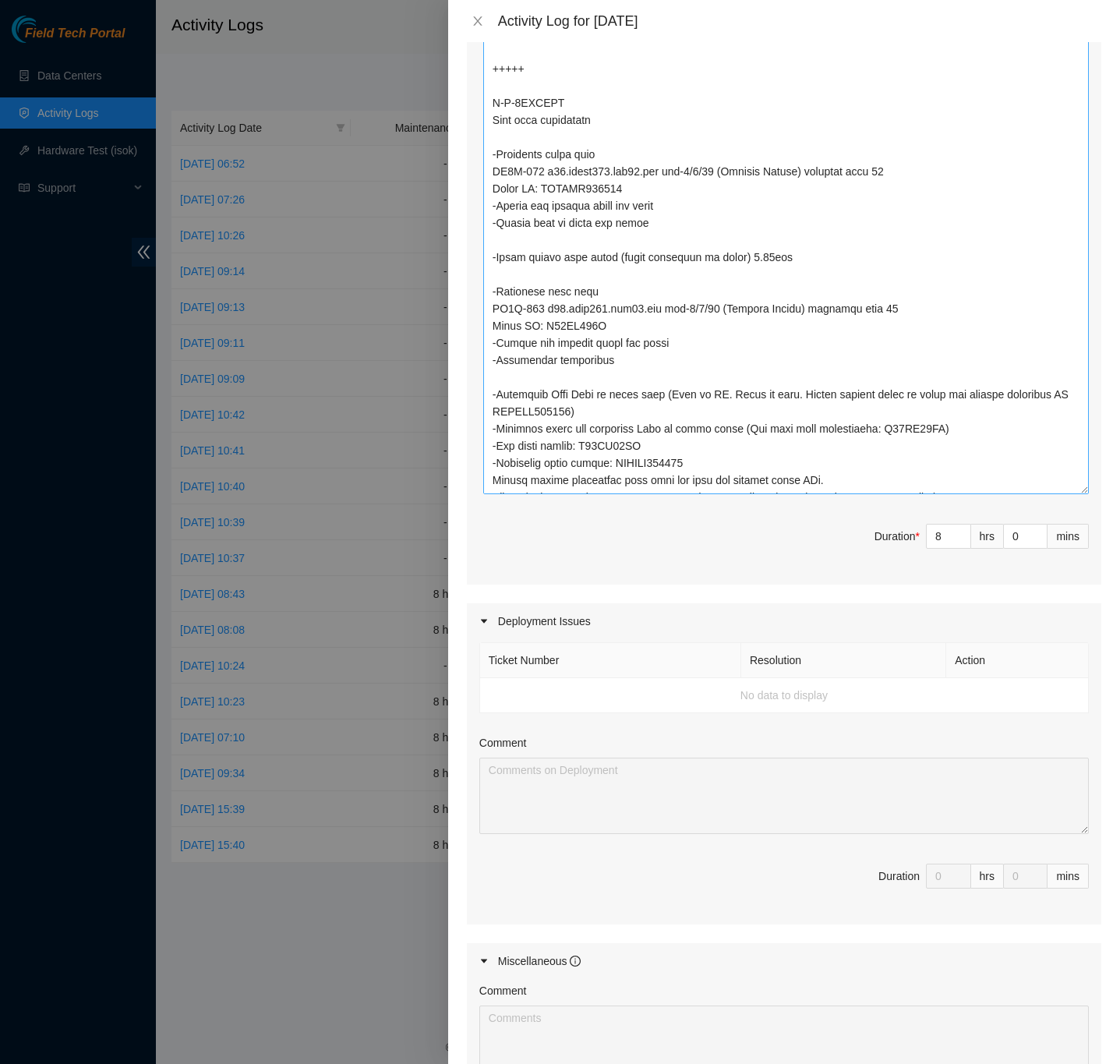
scroll to position [0, 0]
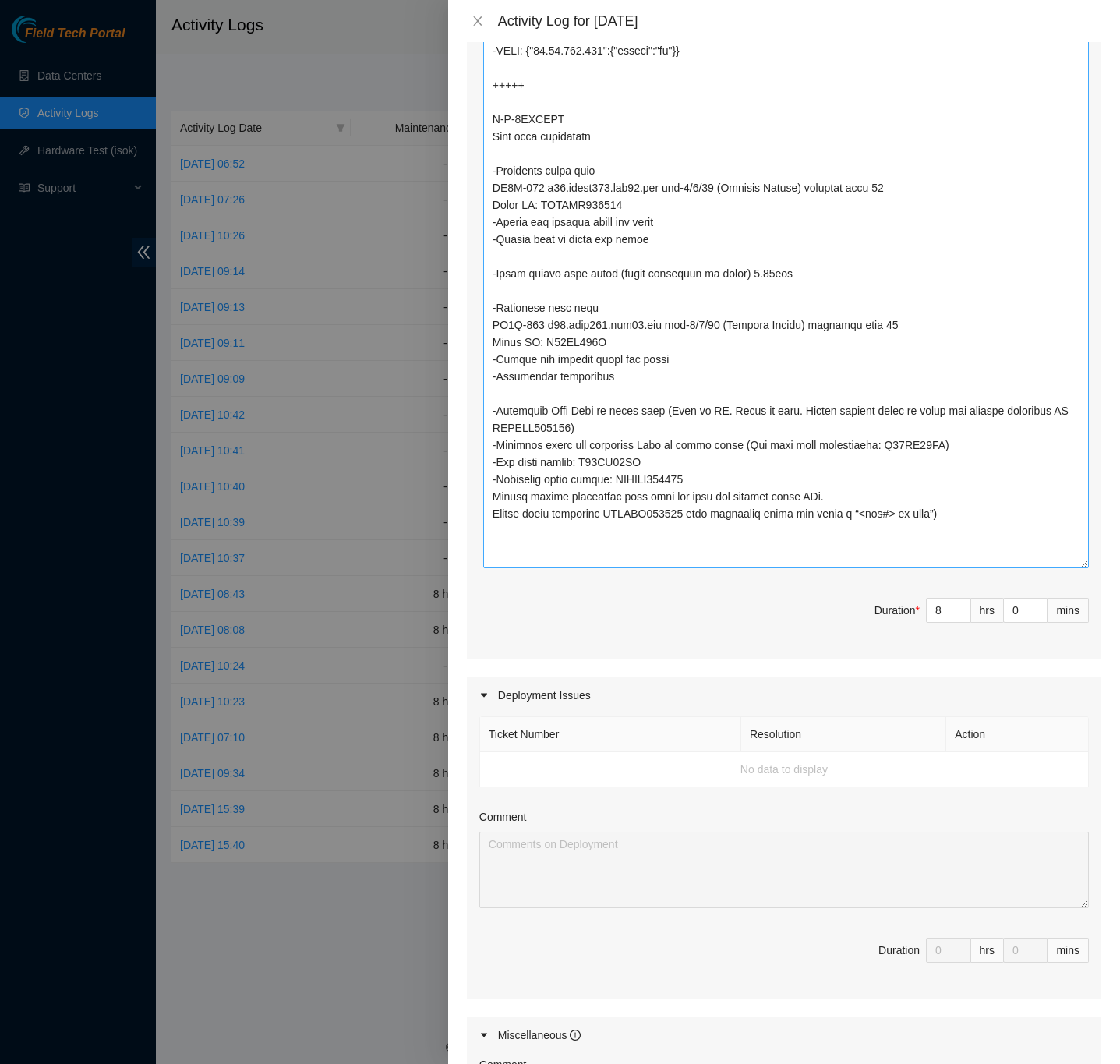
drag, startPoint x: 1064, startPoint y: 332, endPoint x: 1067, endPoint y: 562, distance: 230.0
click at [1067, 563] on textarea "Comment" at bounding box center [786, 243] width 605 height 650
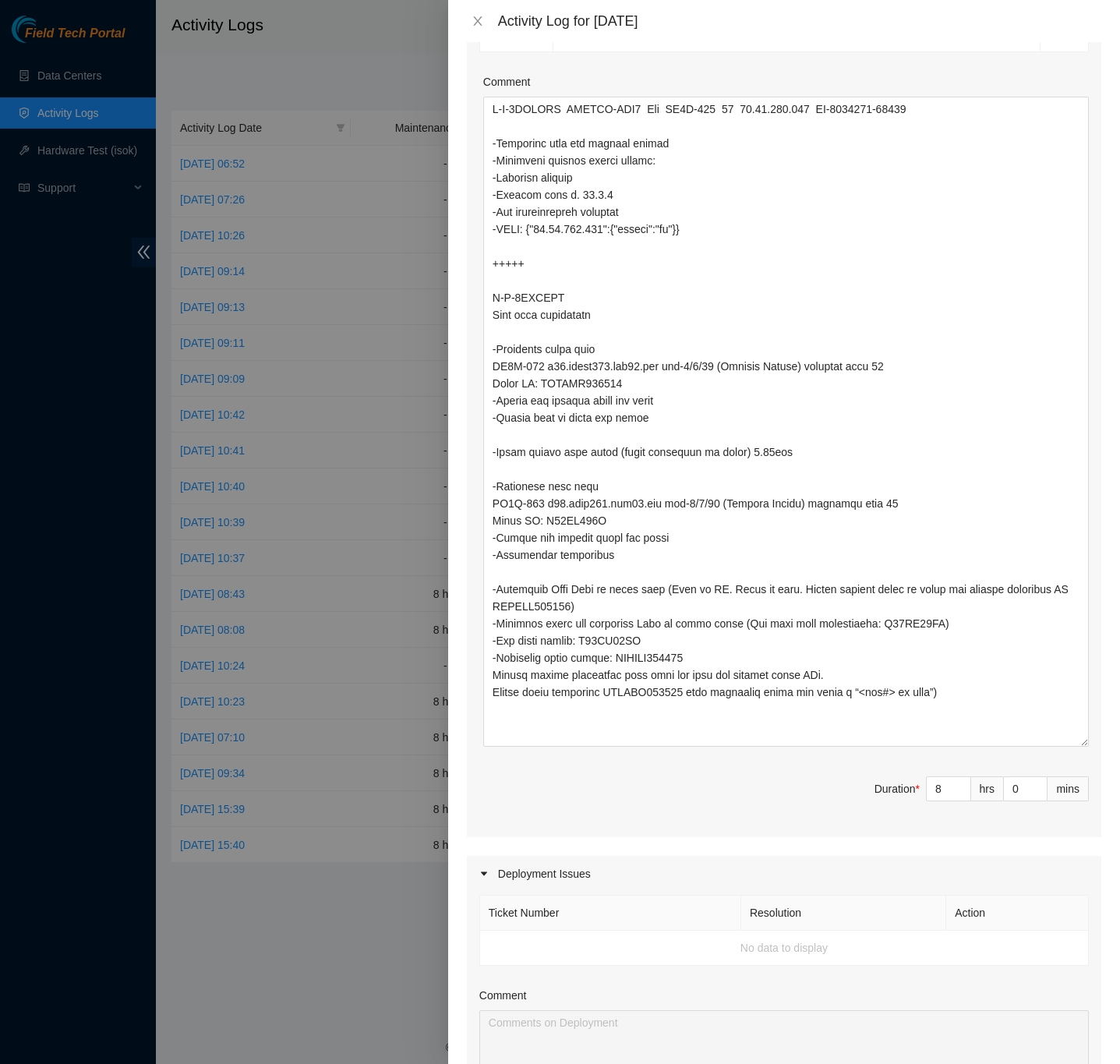
scroll to position [562, 0]
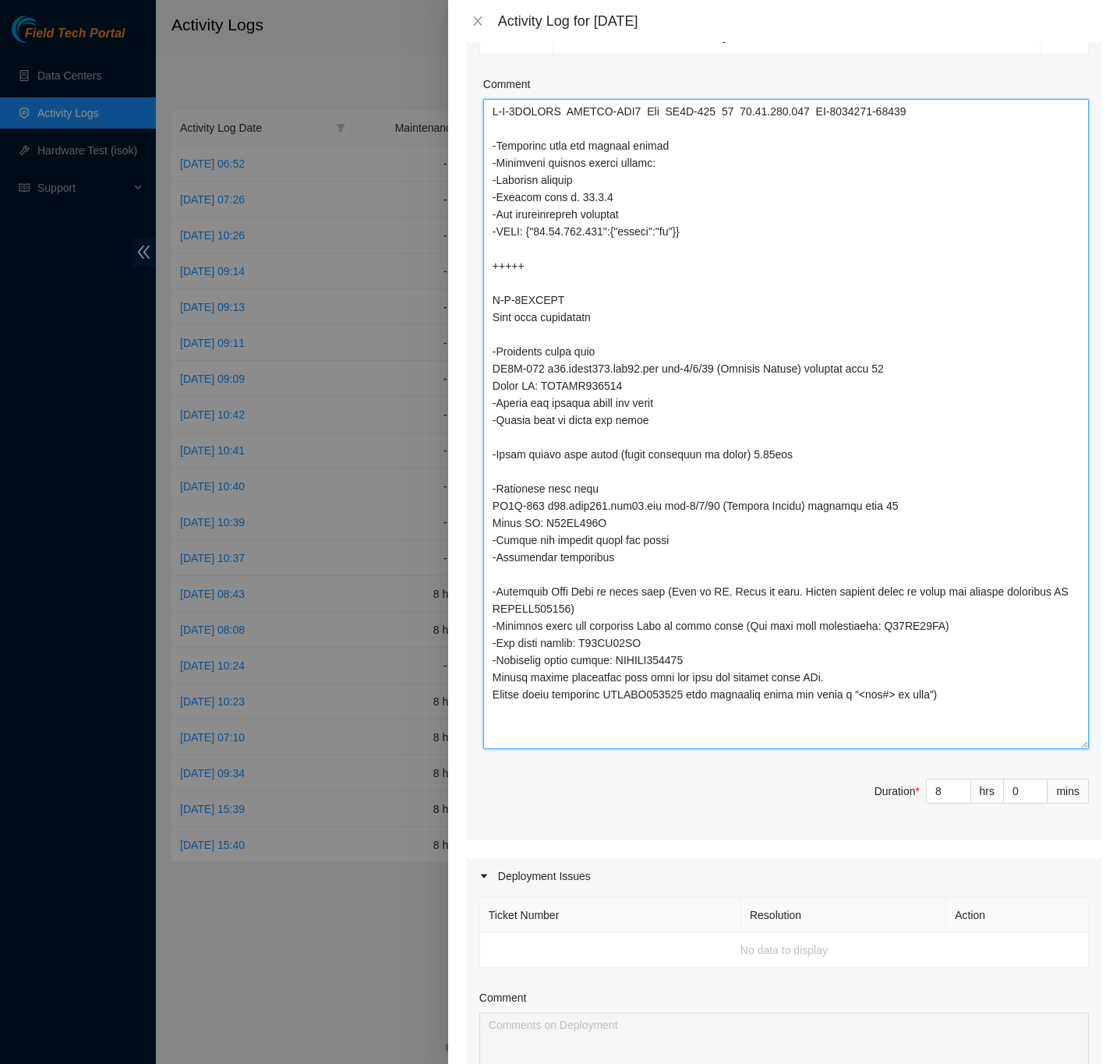
drag, startPoint x: 775, startPoint y: 452, endPoint x: 484, endPoint y: 456, distance: 291.0
click at [484, 457] on textarea "Comment" at bounding box center [786, 424] width 605 height 650
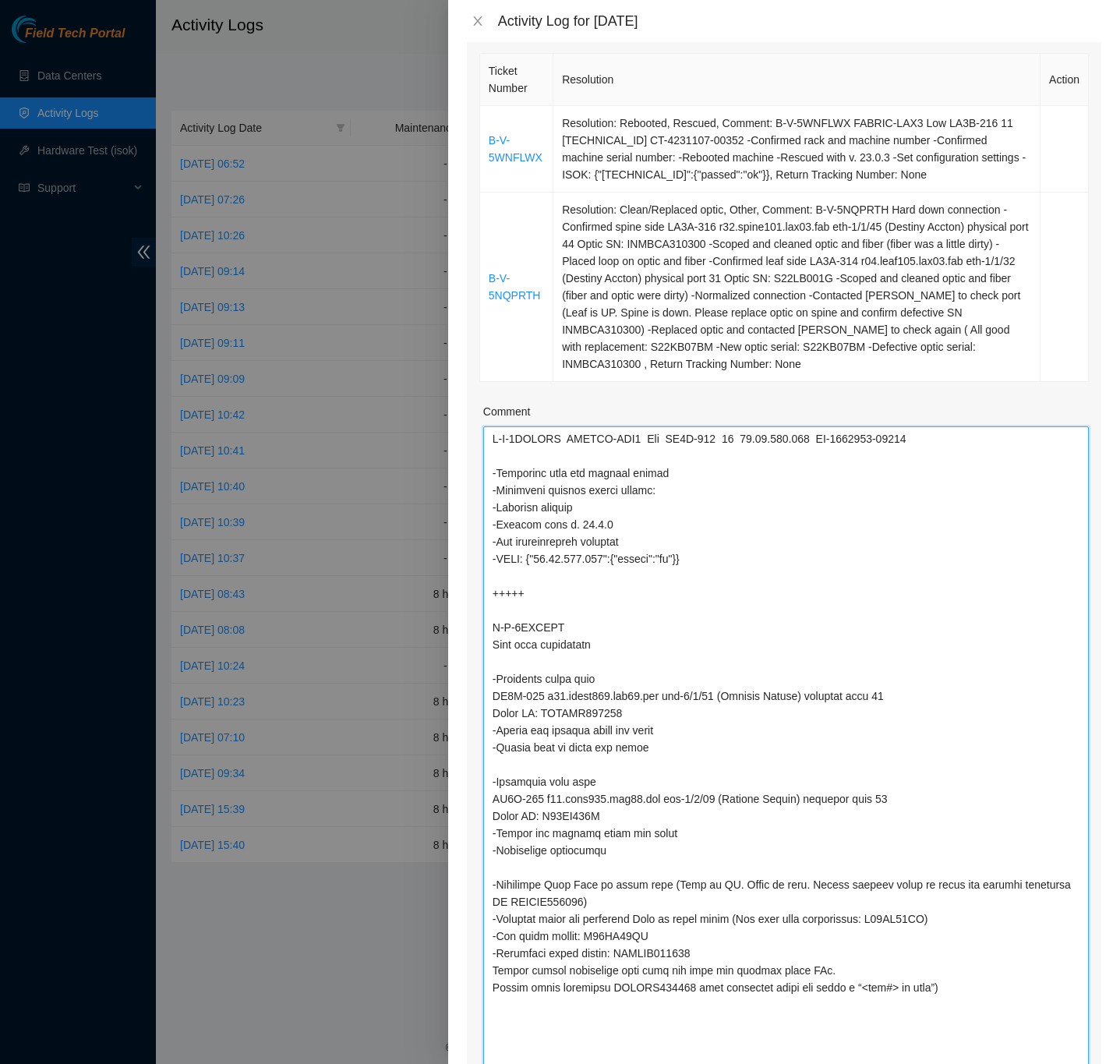
scroll to position [350, 0]
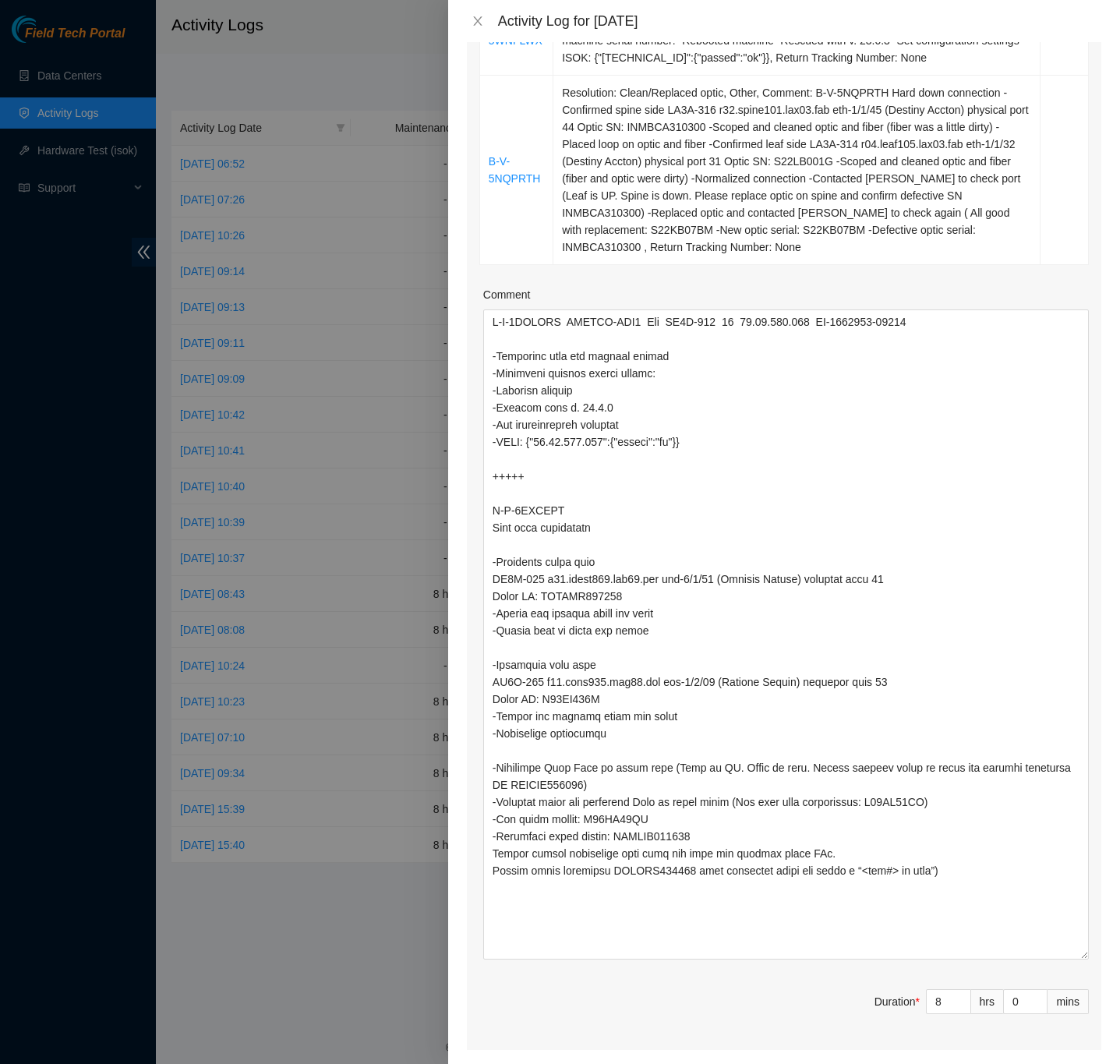
click at [1096, 150] on div "Note: This activity log is for informational purposes only. You will not be pai…" at bounding box center [784, 553] width 672 height 1022
click at [1099, 613] on div "Note: This activity log is for informational purposes only. You will not be pai…" at bounding box center [784, 553] width 672 height 1022
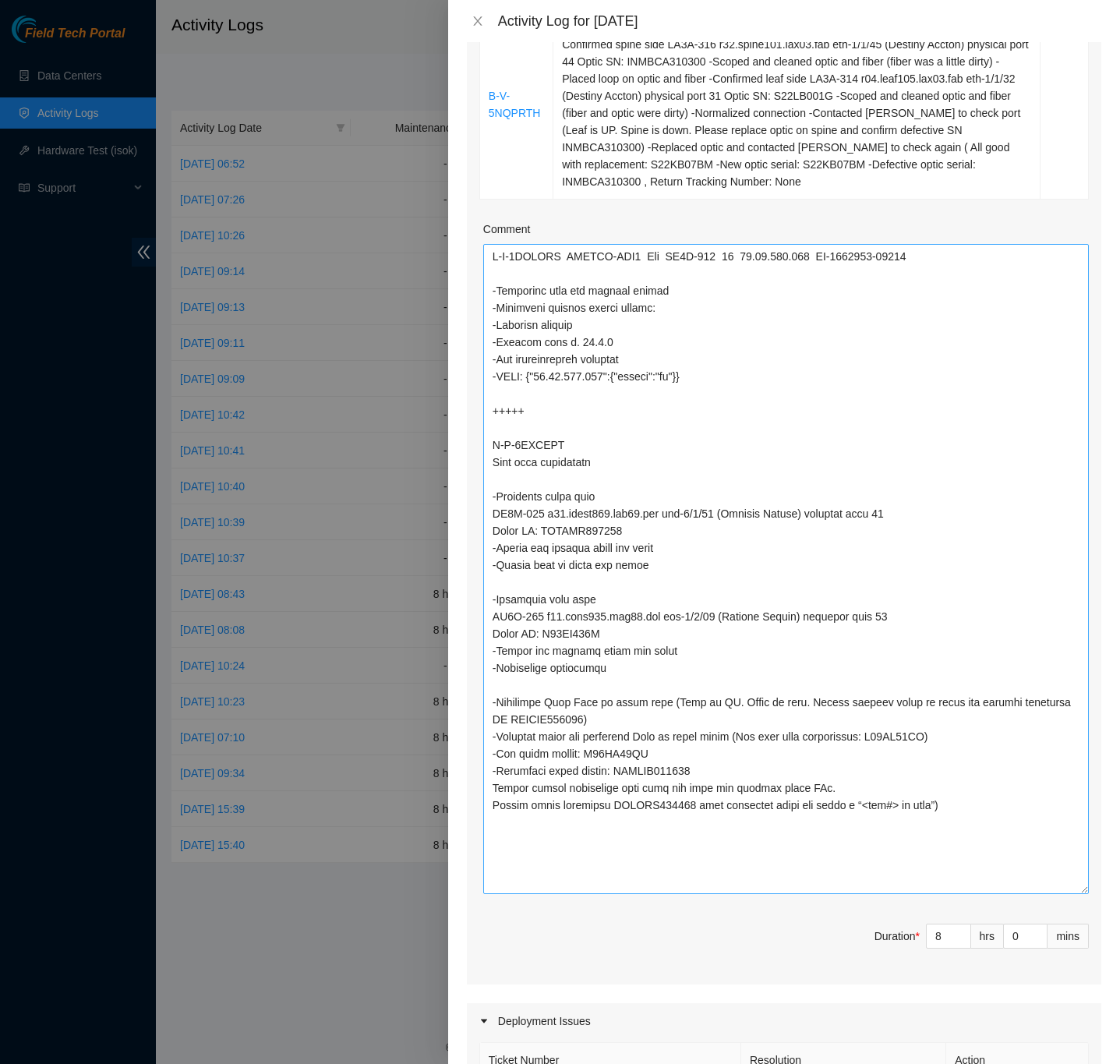
scroll to position [467, 0]
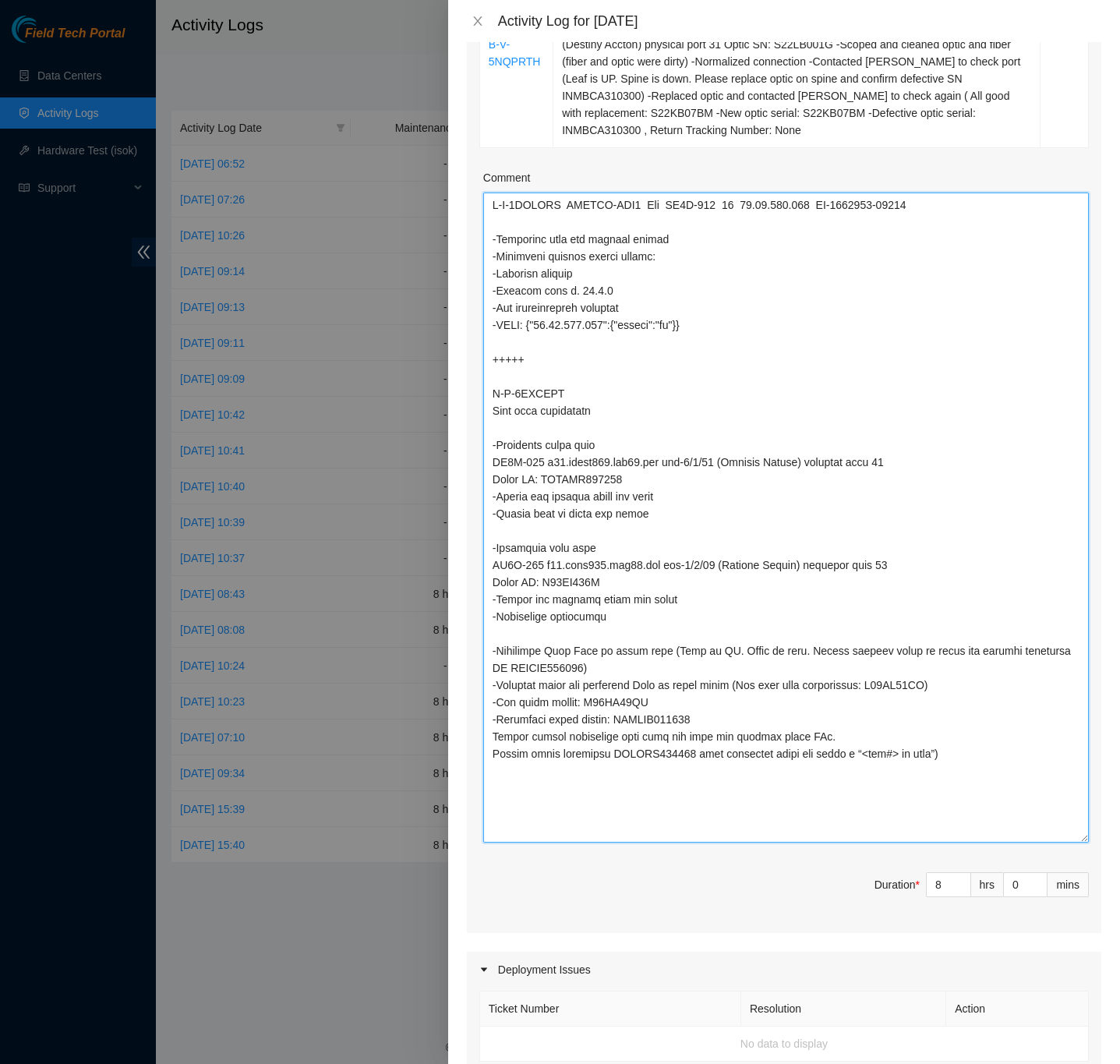
drag, startPoint x: 686, startPoint y: 722, endPoint x: 491, endPoint y: 707, distance: 195.6
click at [491, 707] on textarea "Comment" at bounding box center [786, 517] width 605 height 650
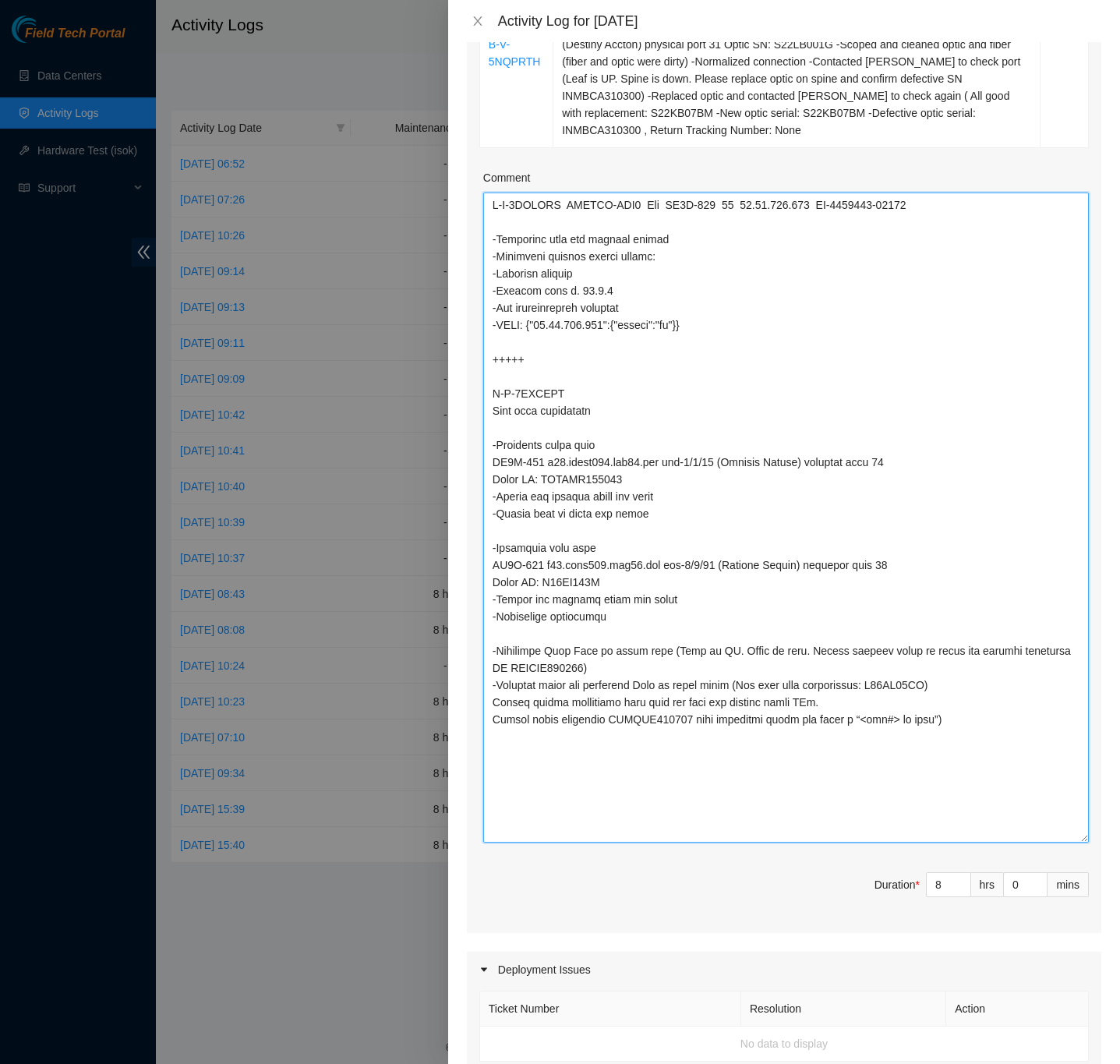
click at [928, 725] on textarea "Comment" at bounding box center [786, 517] width 605 height 650
paste textarea "-New optic serial: S22KB07BM -Defective optic serial: INMBCA310300"
type textarea "B-V-5WNFLWX FABRIC-LAX3 Low LA3B-216 11 23.39.209.238 CT-4231107-00352 -Confirm…"
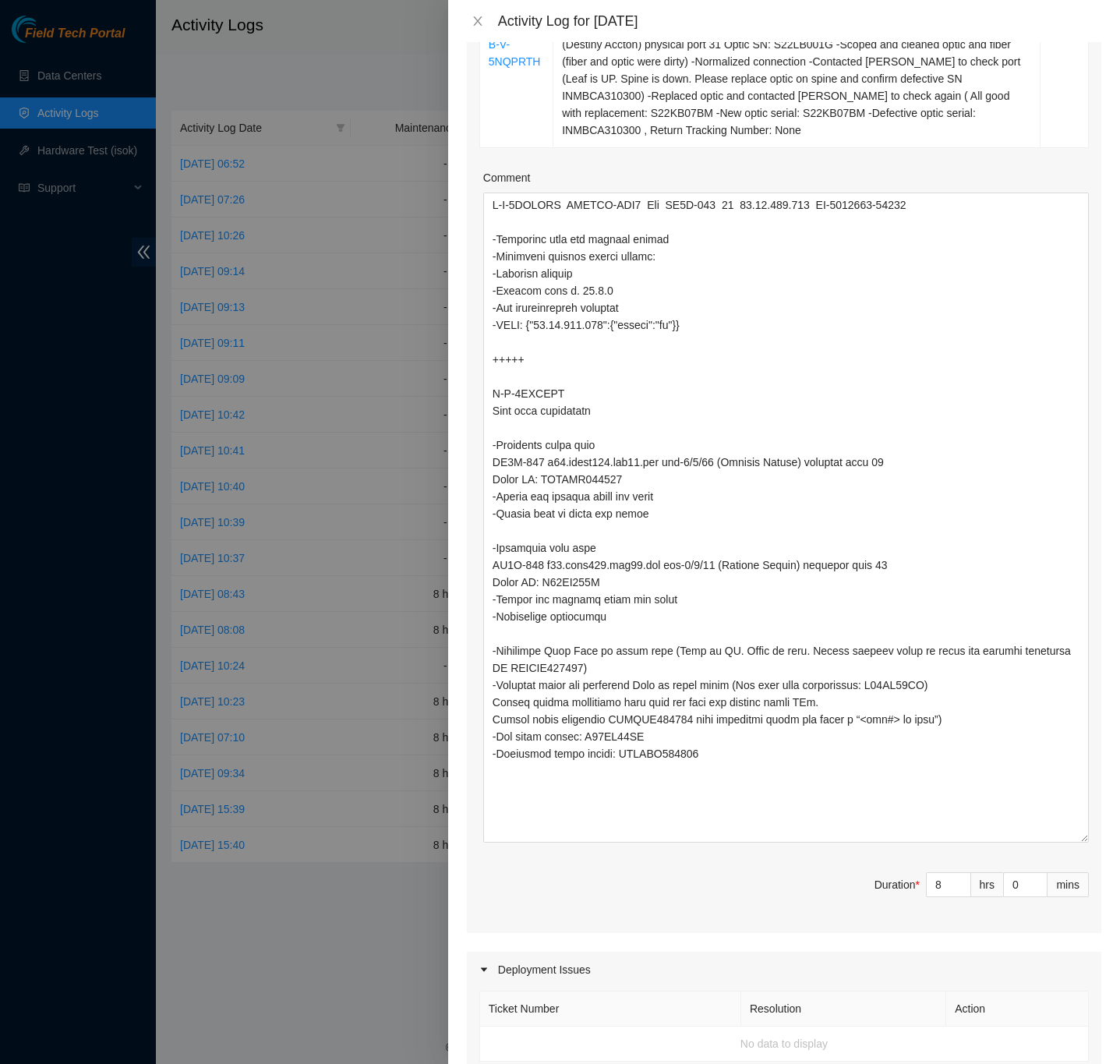
click at [1094, 742] on div "Note: This activity log is for informational purposes only. You will not be pai…" at bounding box center [784, 553] width 672 height 1022
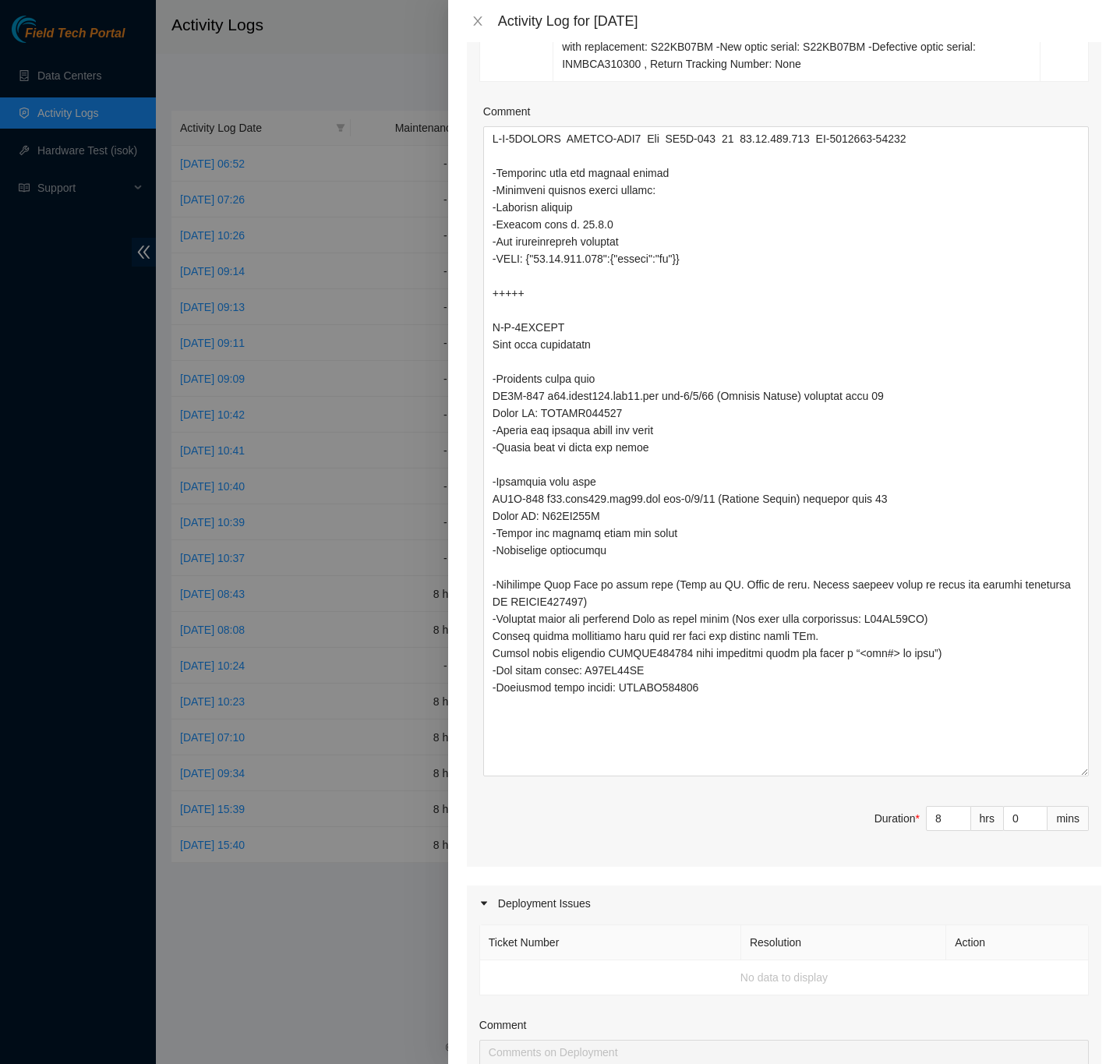
scroll to position [584, 0]
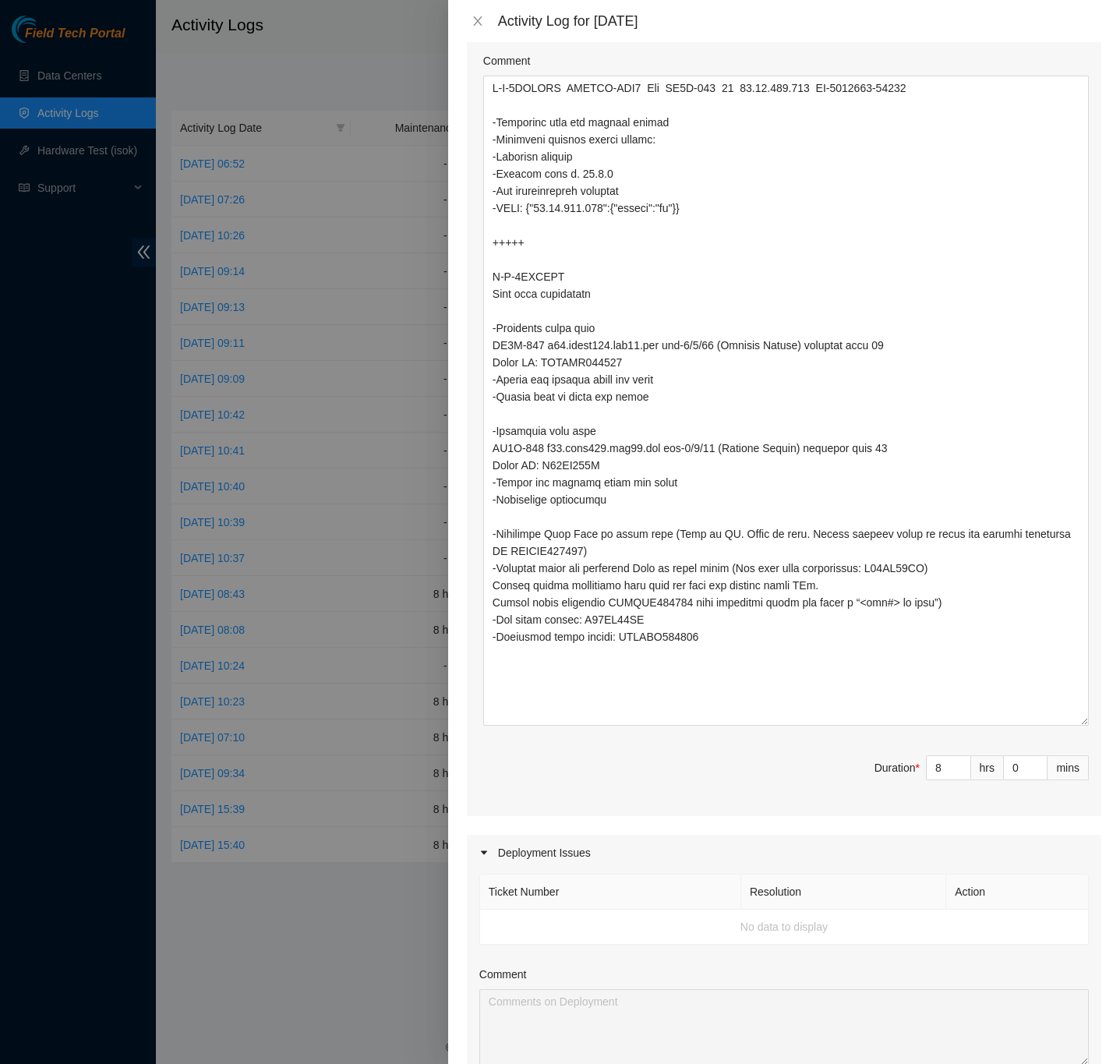
click at [1092, 613] on div "Note: This activity log is for informational purposes only. You will not be pai…" at bounding box center [784, 553] width 672 height 1022
click at [1099, 611] on div "Note: This activity log is for informational purposes only. You will not be pai…" at bounding box center [784, 553] width 672 height 1022
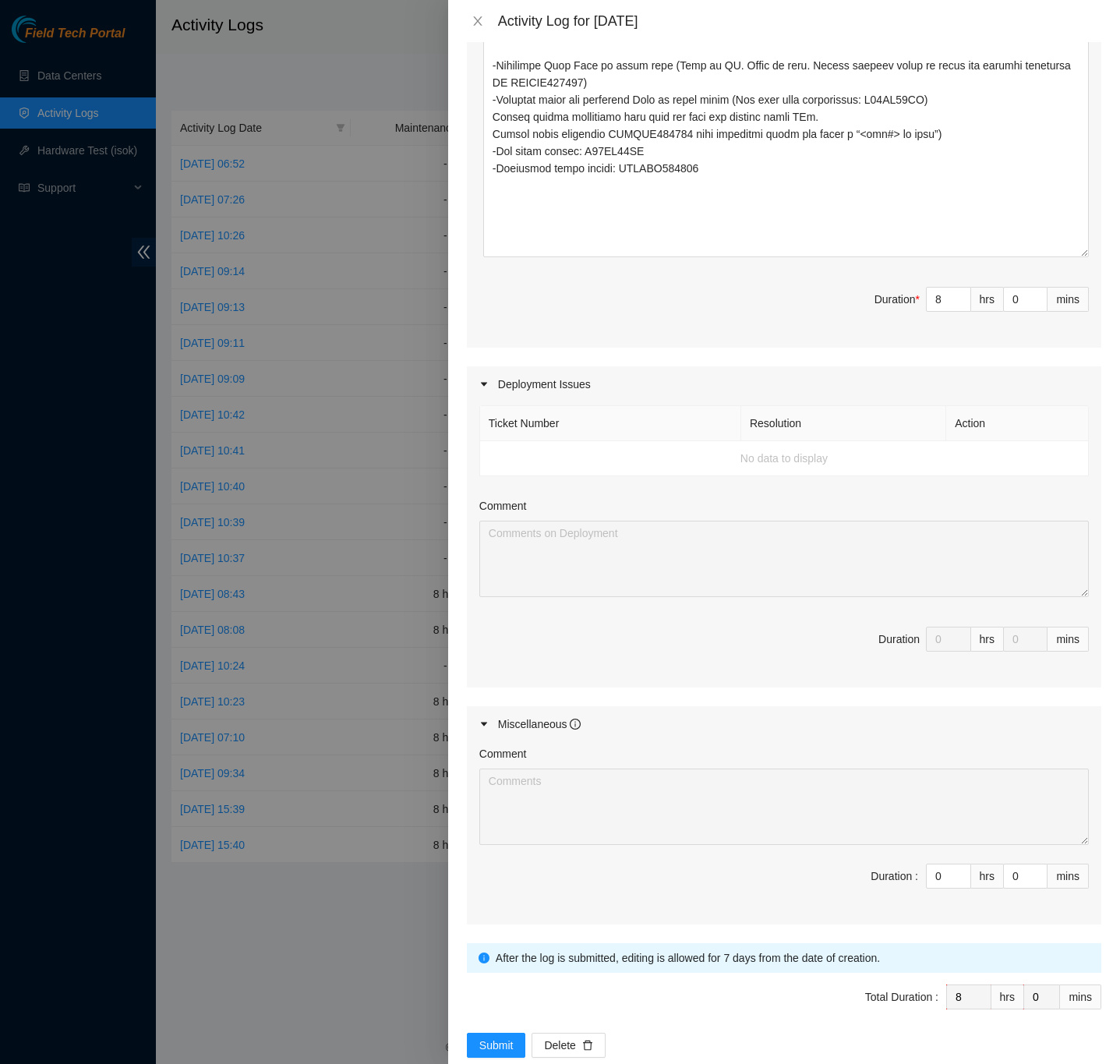
scroll to position [1091, 0]
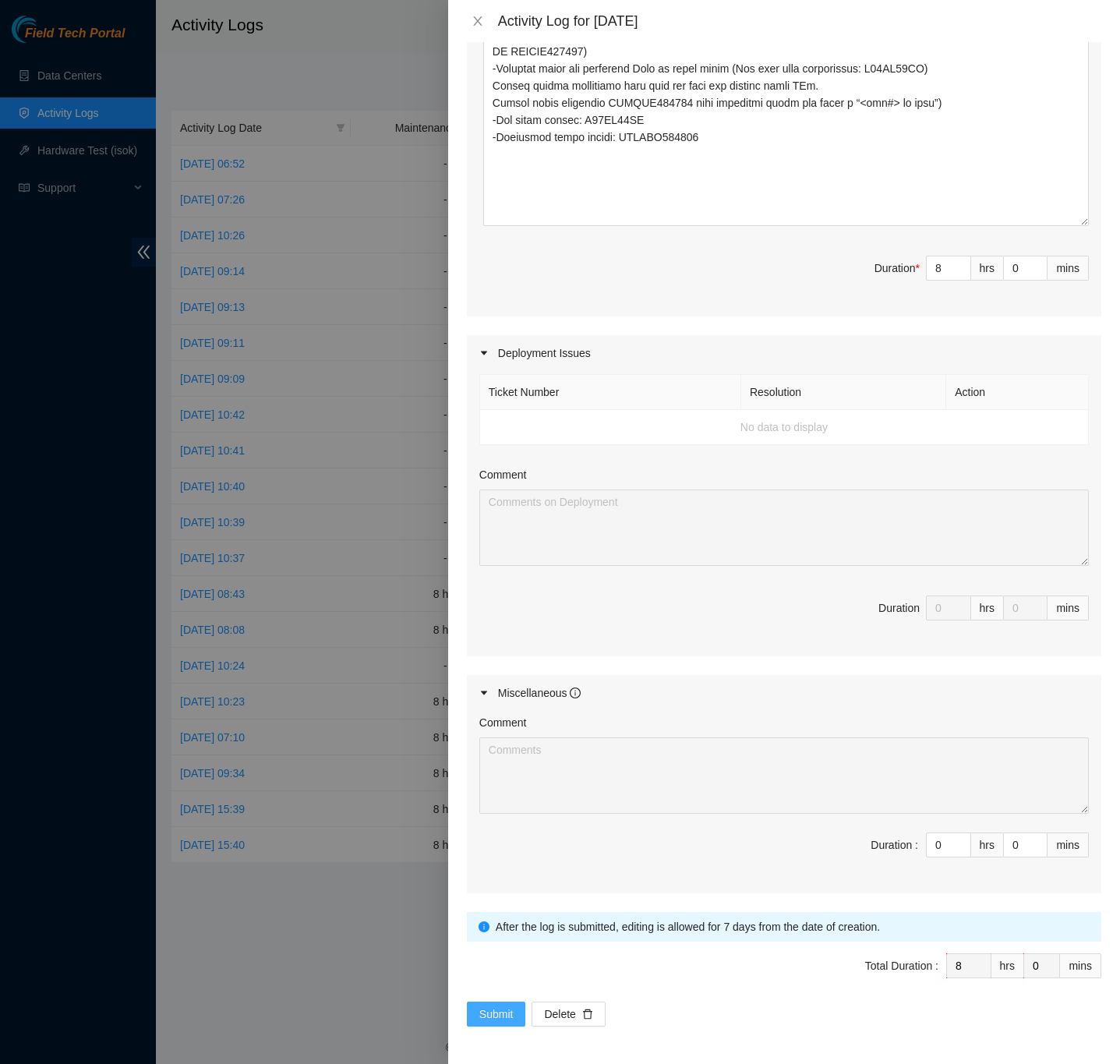
click at [498, 1011] on span "Submit" at bounding box center [497, 1014] width 34 height 17
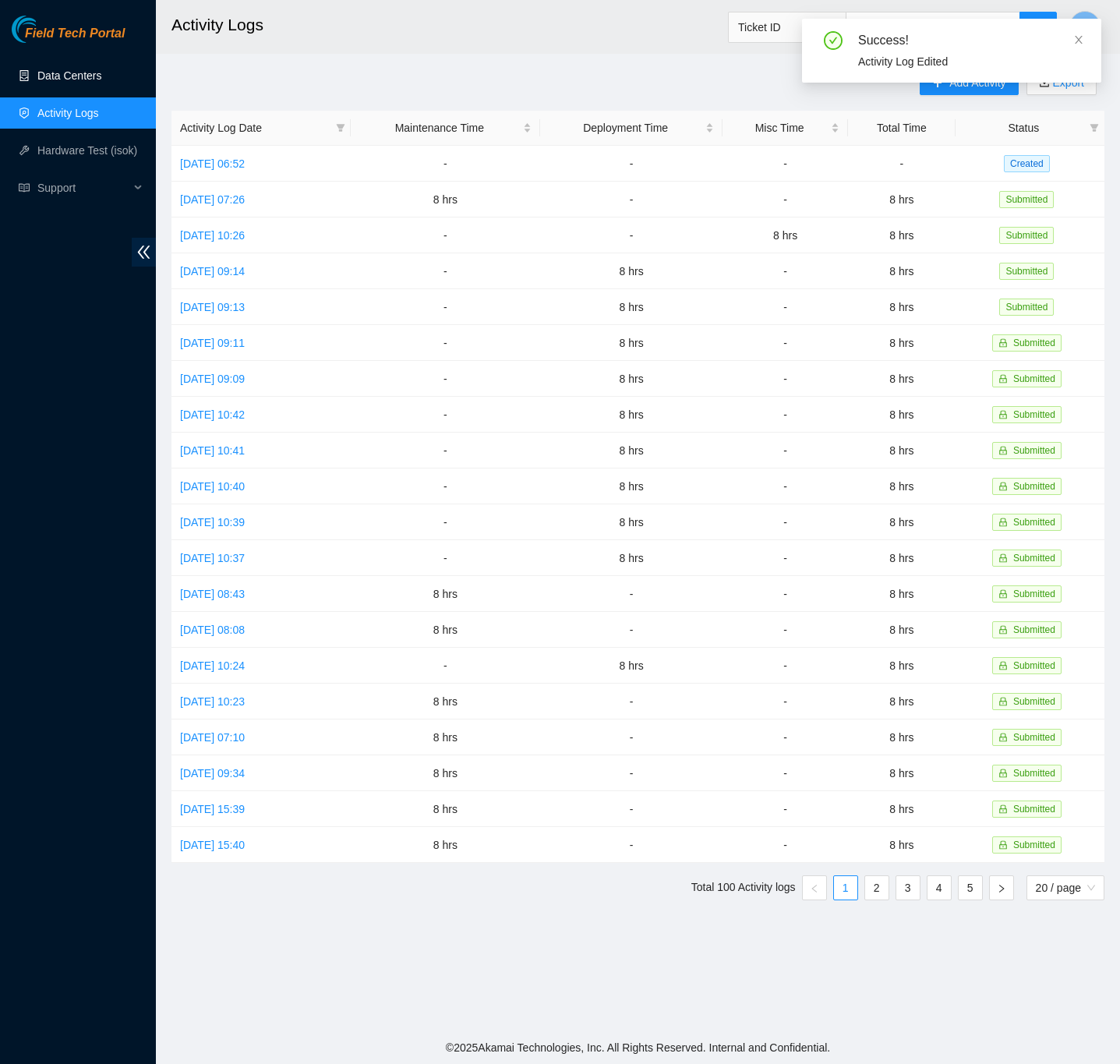
click at [67, 69] on link "Data Centers" at bounding box center [69, 75] width 64 height 12
